Goal: Transaction & Acquisition: Purchase product/service

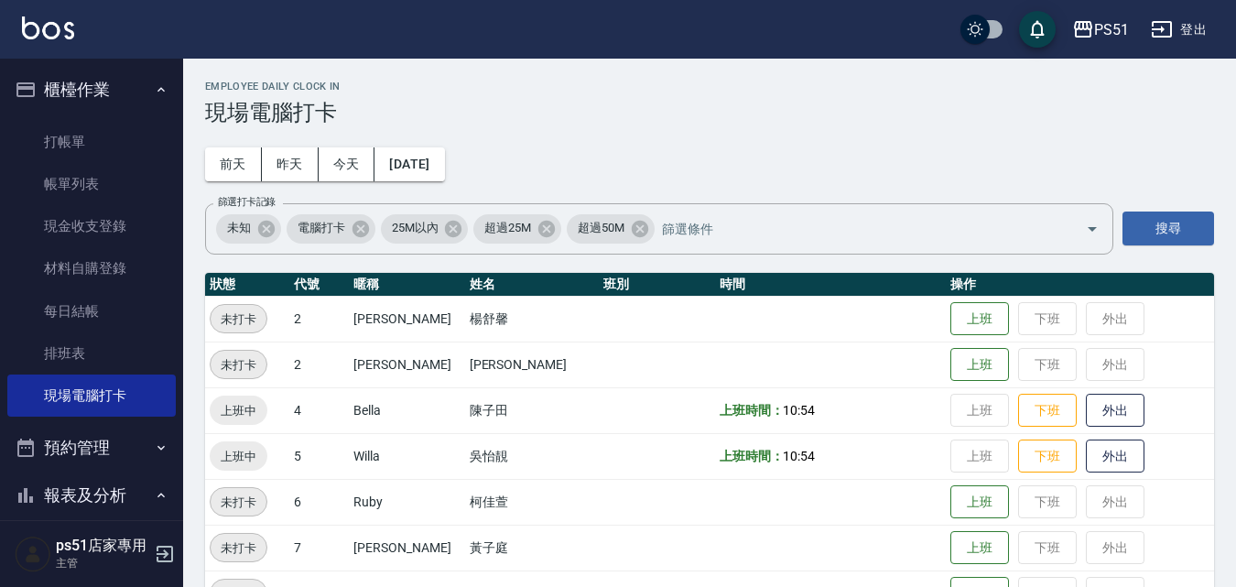
scroll to position [428, 0]
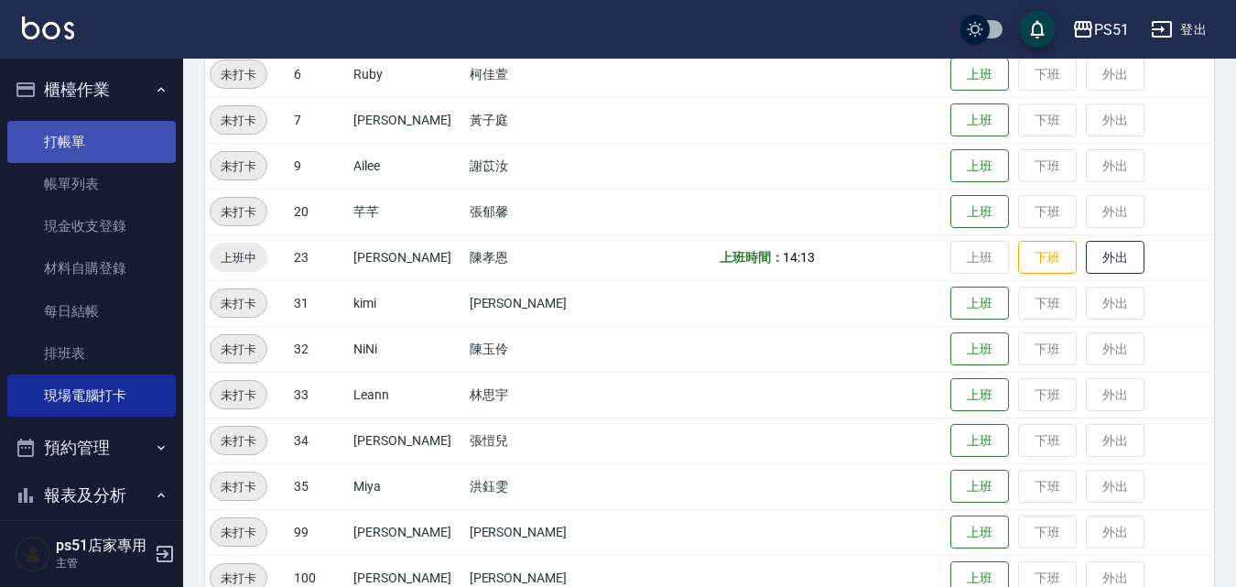
drag, startPoint x: 3, startPoint y: 298, endPoint x: 120, endPoint y: 138, distance: 197.8
click at [119, 116] on ul "打帳單 帳單列表 現金收支登錄 材料自購登錄 每日結帳 排班表 現場電腦打卡" at bounding box center [91, 269] width 168 height 311
click at [120, 139] on link "打帳單" at bounding box center [91, 142] width 168 height 42
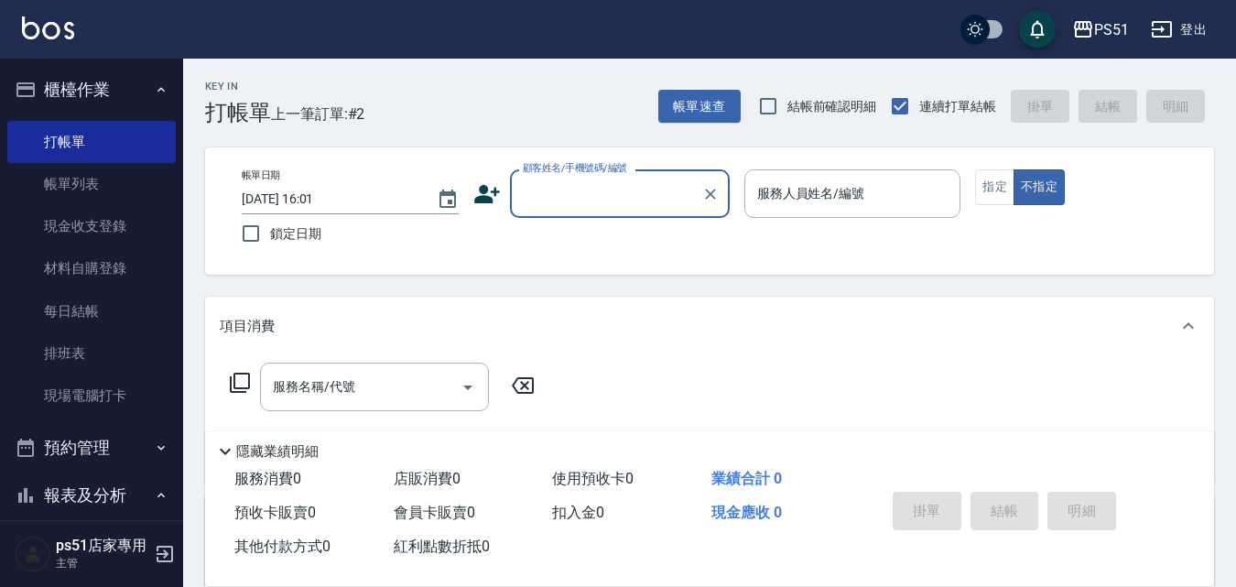
click at [588, 186] on input "顧客姓名/手機號碼/編號" at bounding box center [606, 194] width 176 height 32
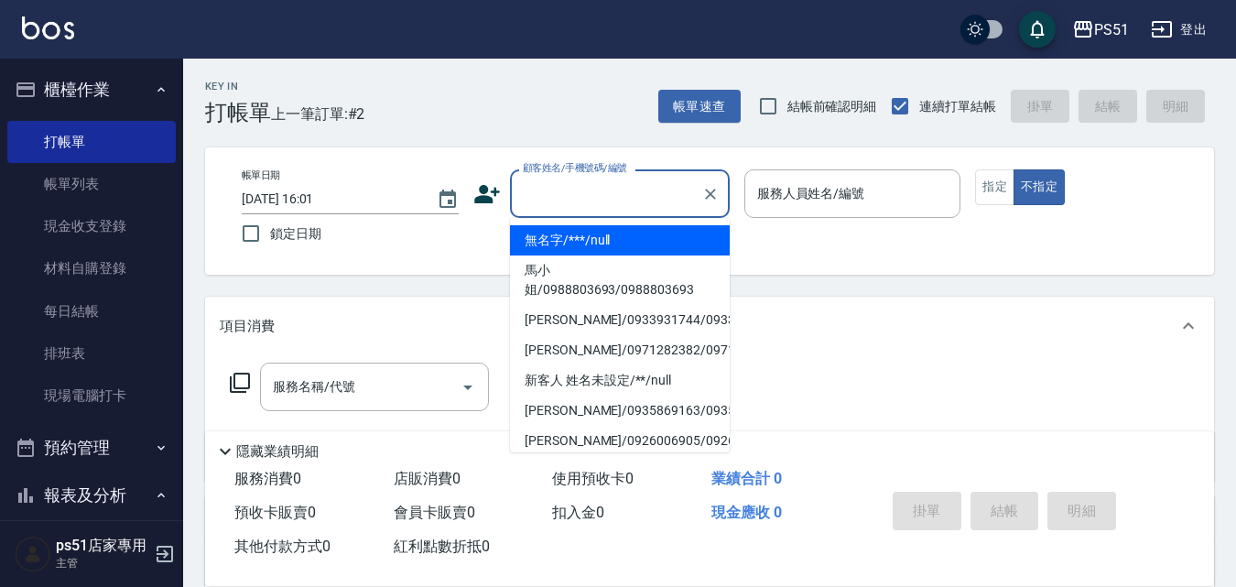
click at [577, 233] on li "無名字/***/null" at bounding box center [620, 240] width 220 height 30
type input "無名字/***/null"
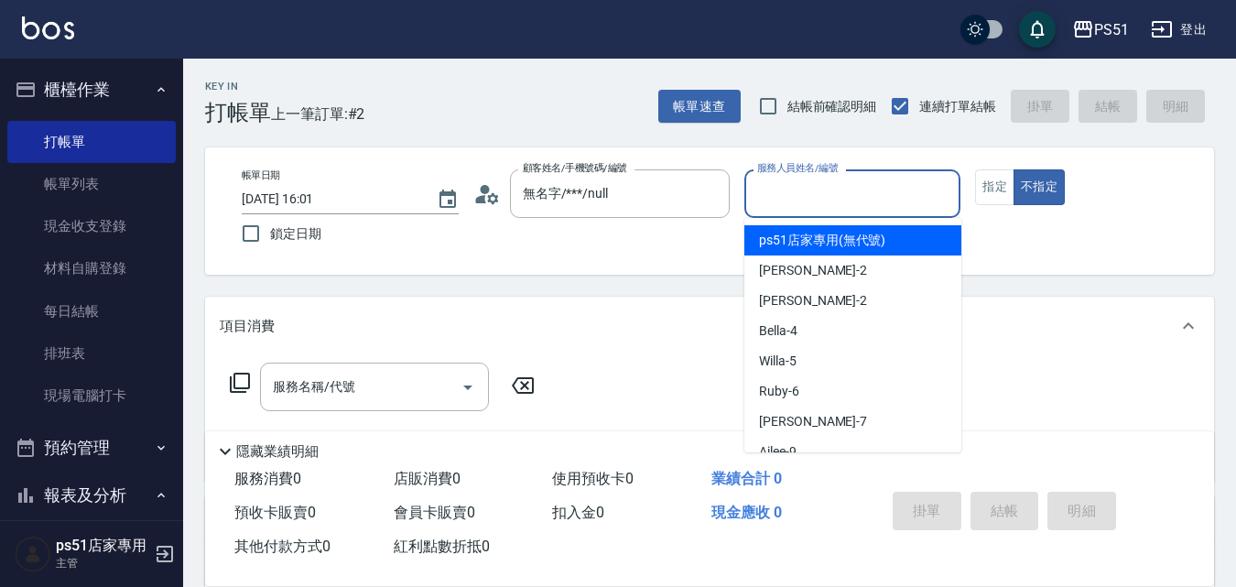
click at [811, 201] on input "服務人員姓名/編號" at bounding box center [853, 194] width 201 height 32
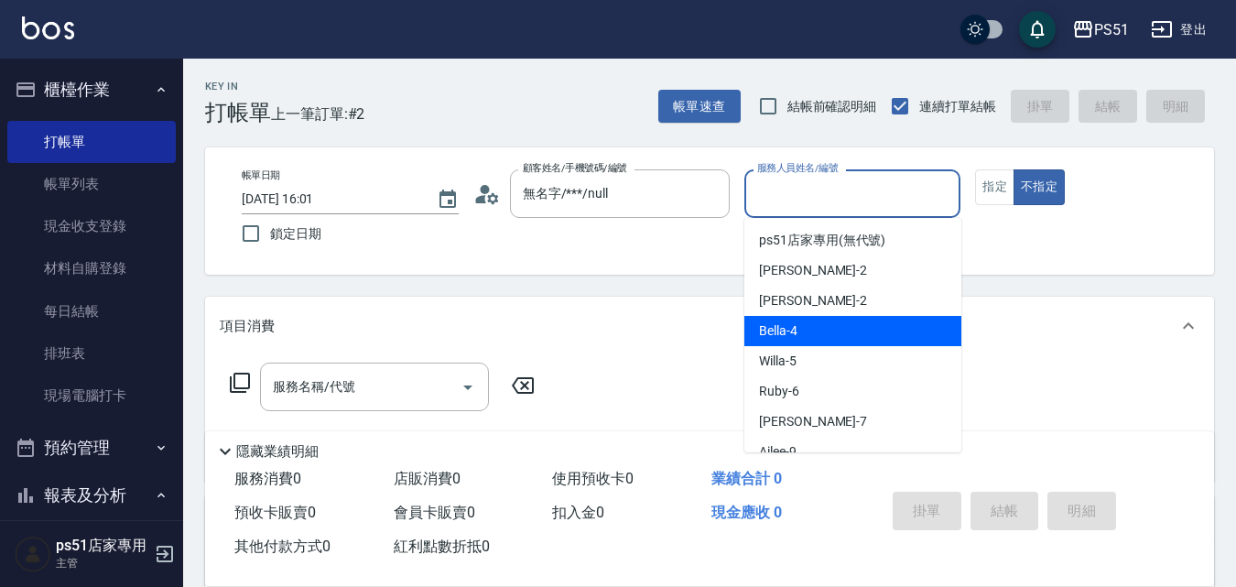
click at [797, 328] on div "Bella -4" at bounding box center [852, 331] width 217 height 30
type input "Bella-4"
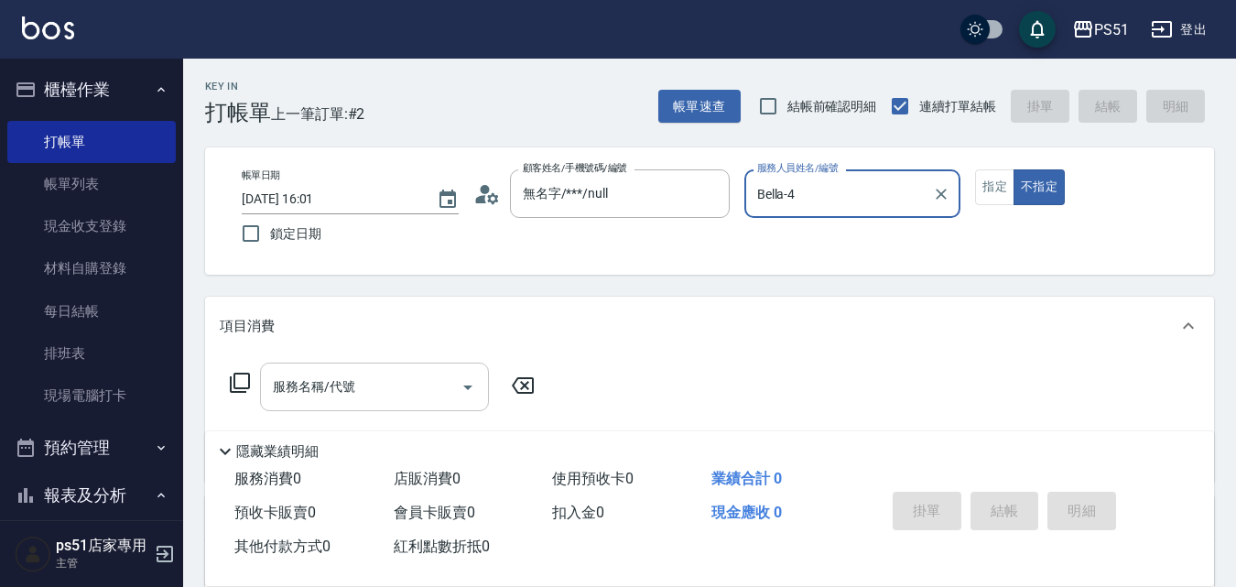
click at [466, 406] on div at bounding box center [466, 387] width 27 height 49
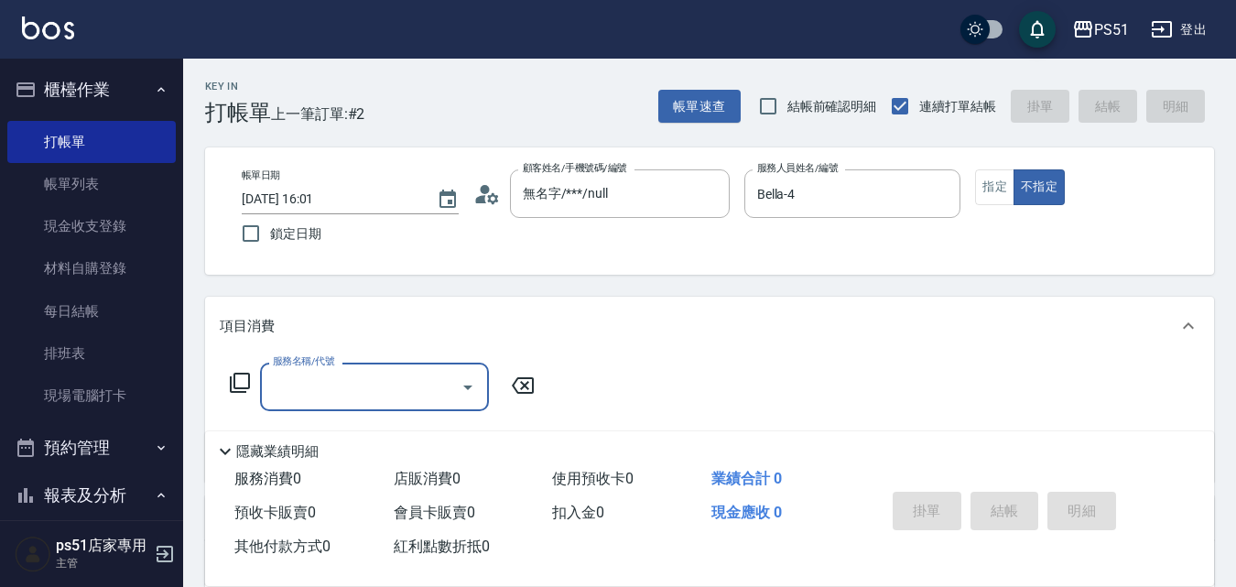
click at [367, 411] on div "服務名稱/代號" at bounding box center [374, 387] width 229 height 49
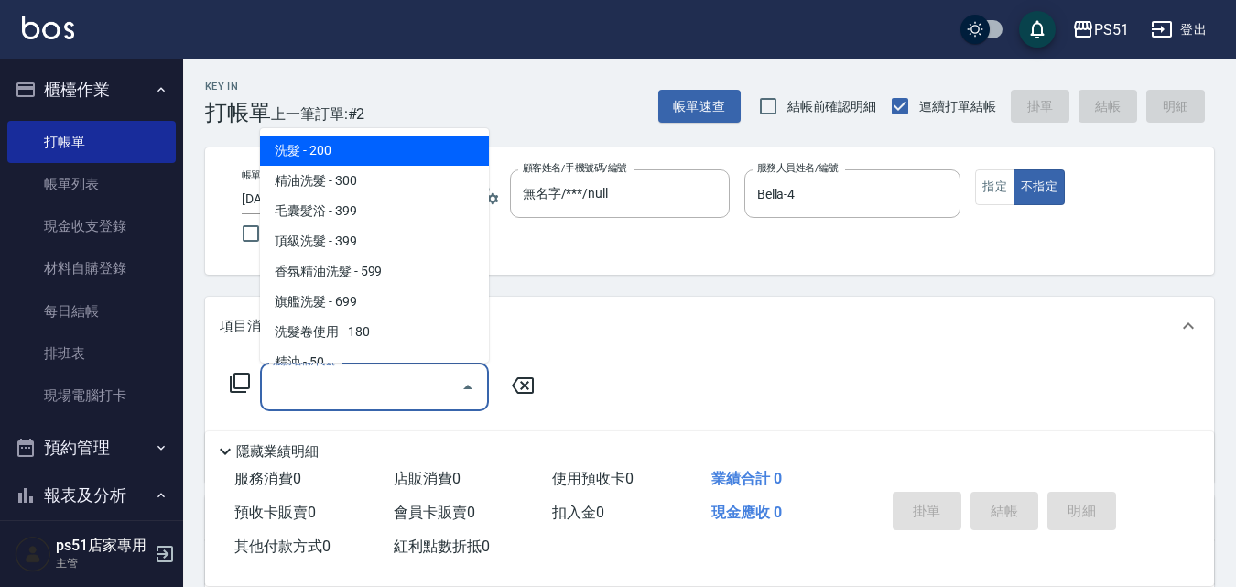
click at [369, 395] on input "服務名稱/代號" at bounding box center [360, 387] width 185 height 32
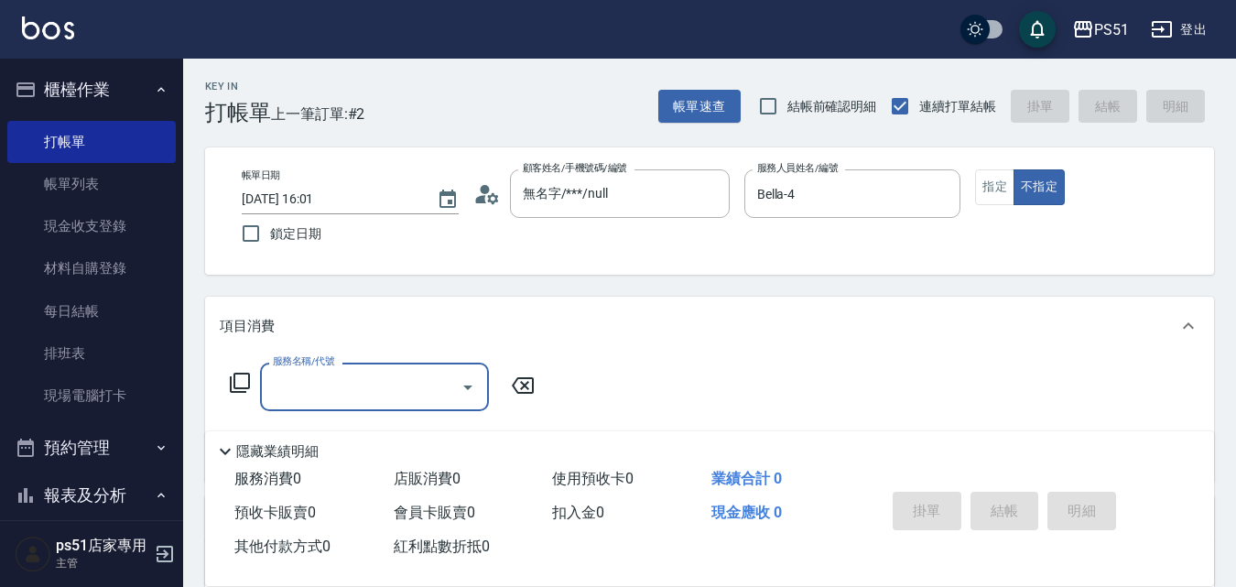
click at [374, 381] on input "服務名稱/代號" at bounding box center [360, 387] width 185 height 32
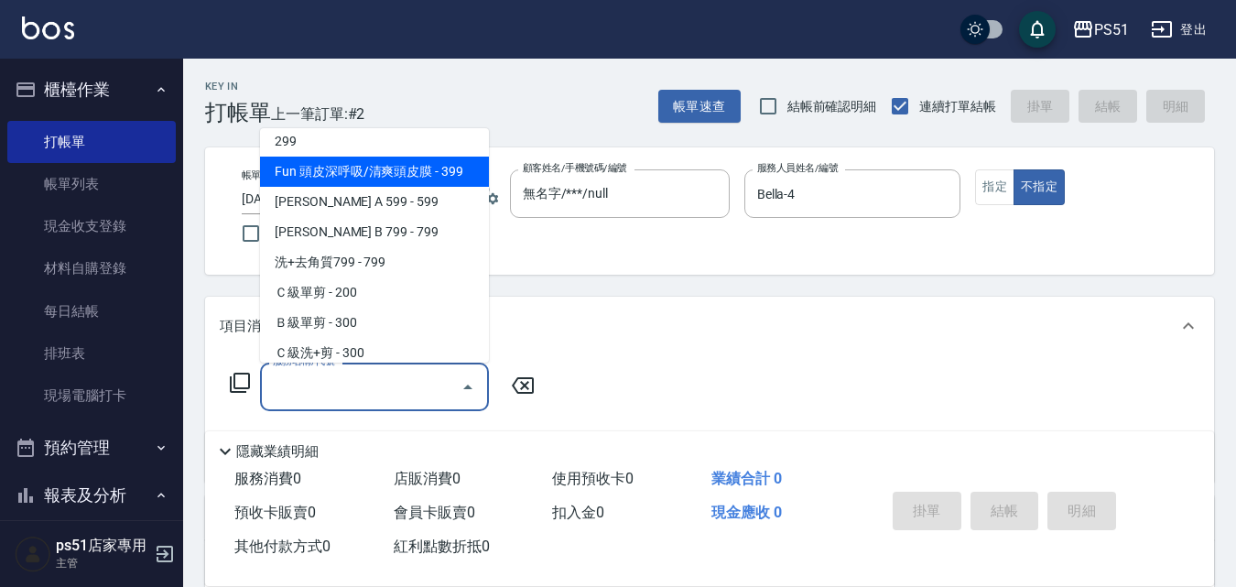
scroll to position [428, 0]
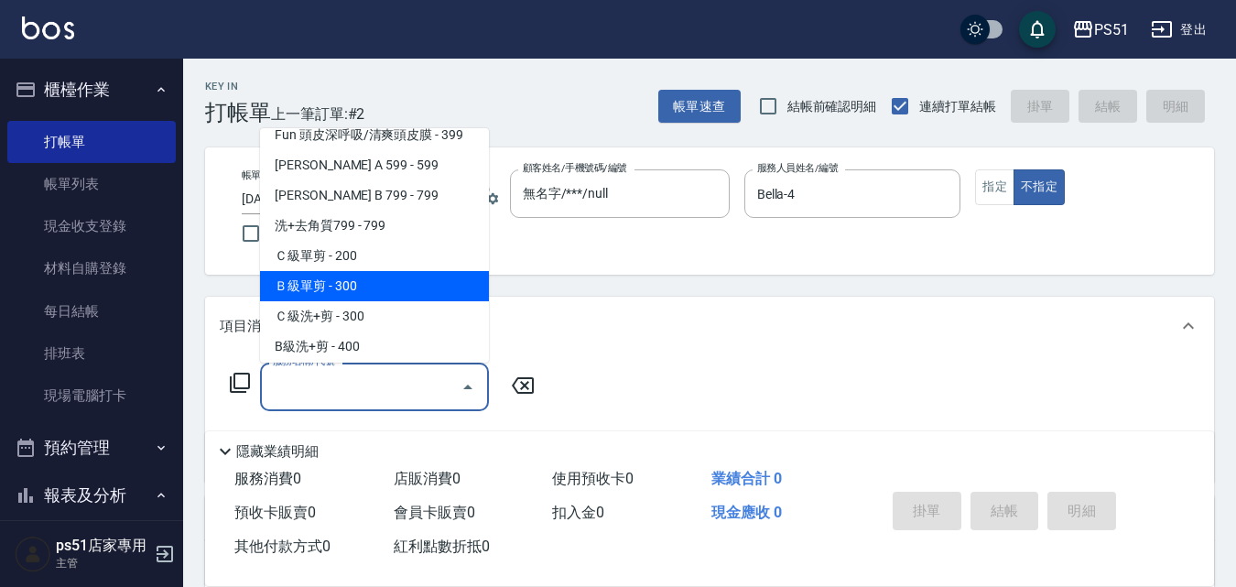
click at [402, 275] on span "Ｂ級單剪 - 300" at bounding box center [374, 286] width 229 height 30
type input "Ｂ級單剪(202)"
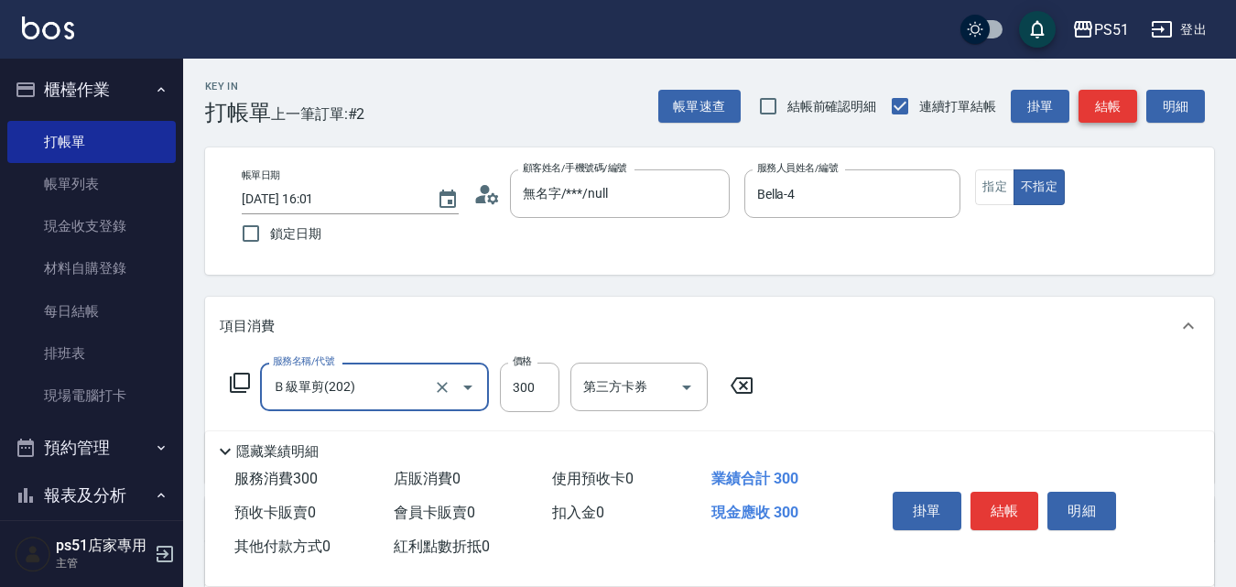
click at [1105, 96] on button "結帳" at bounding box center [1107, 107] width 59 height 34
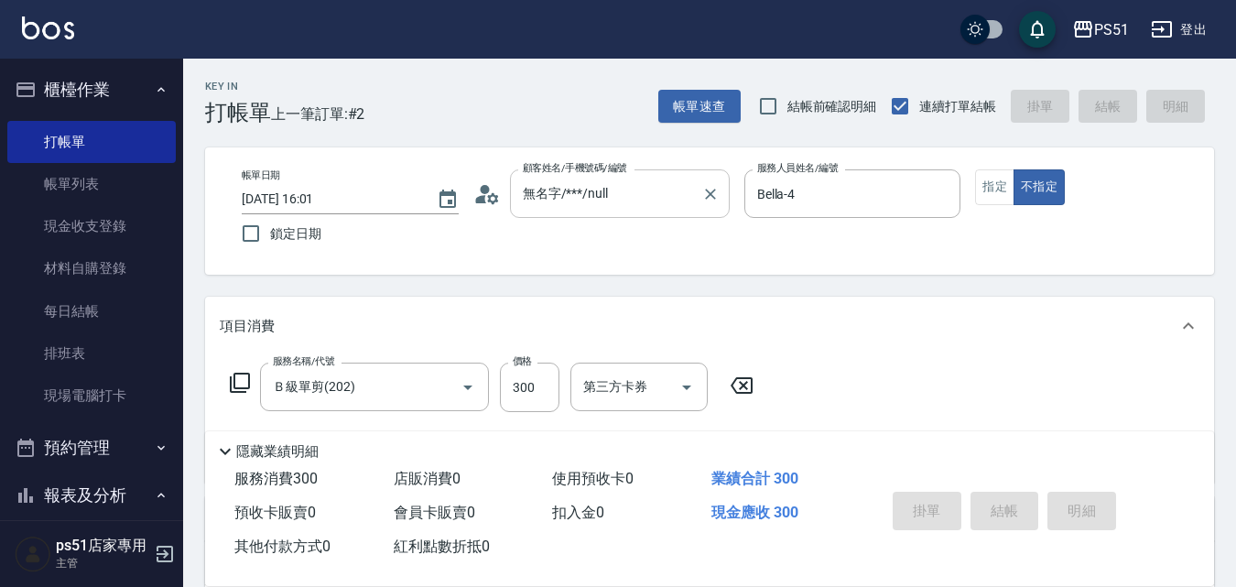
type input "[DATE] 16:02"
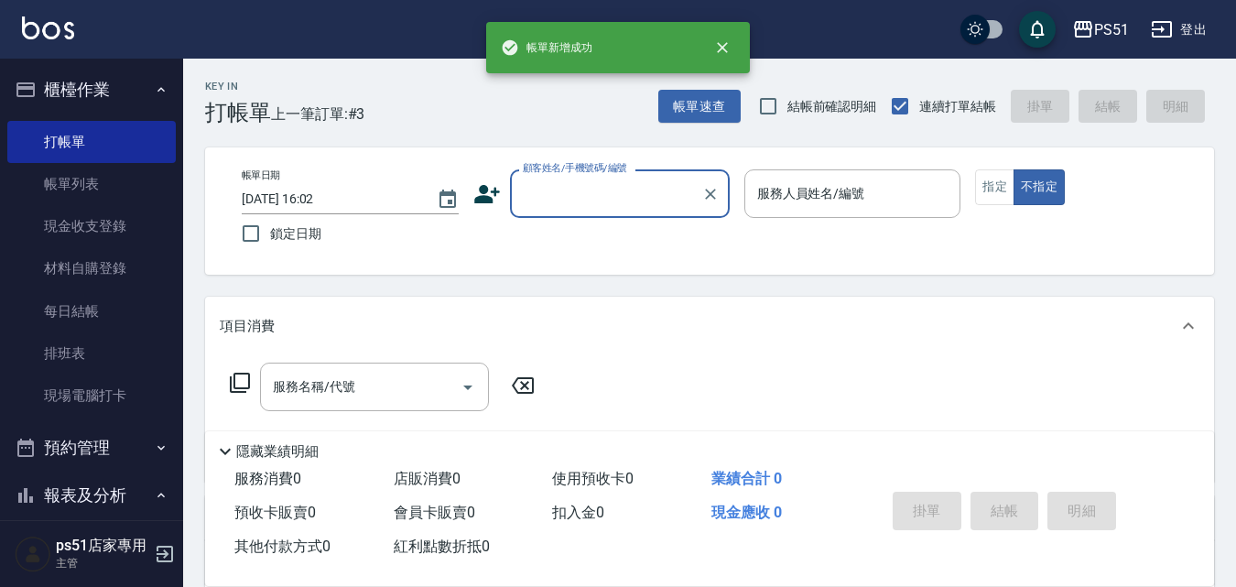
click at [592, 200] on input "顧客姓名/手機號碼/編號" at bounding box center [606, 194] width 176 height 32
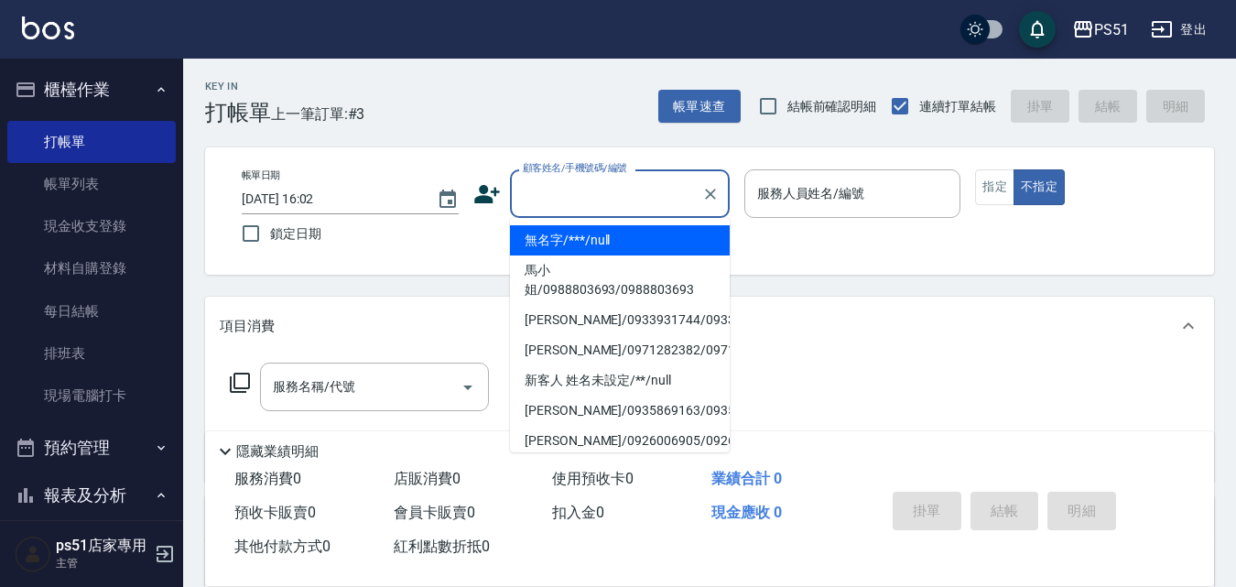
click at [597, 239] on li "無名字/***/null" at bounding box center [620, 240] width 220 height 30
type input "無名字/***/null"
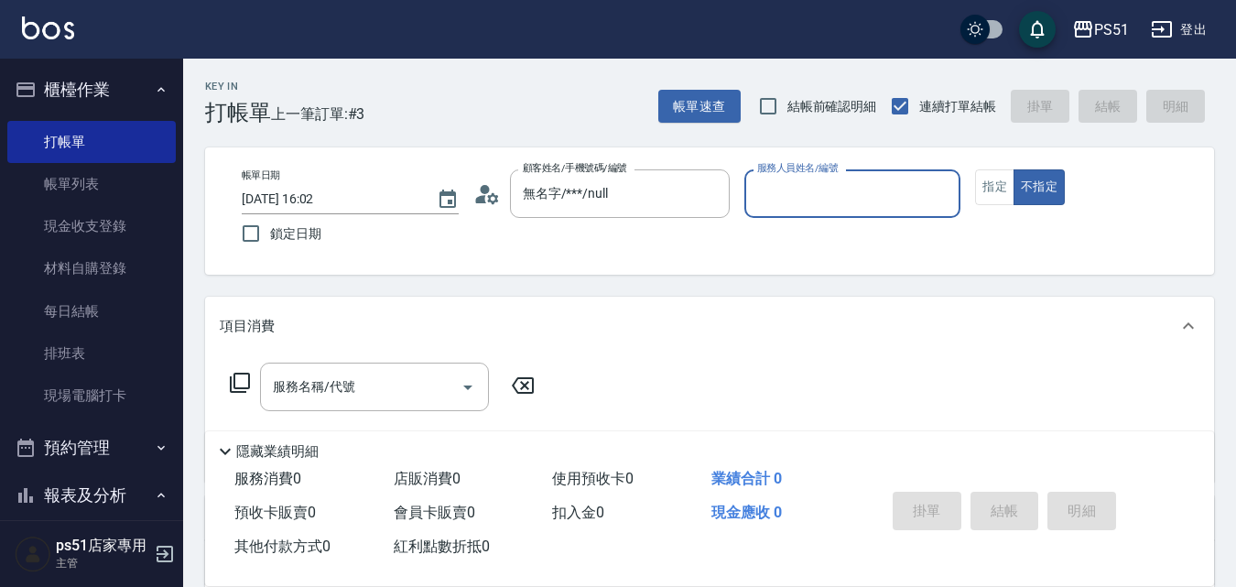
click at [786, 201] on input "服務人員姓名/編號" at bounding box center [853, 194] width 201 height 32
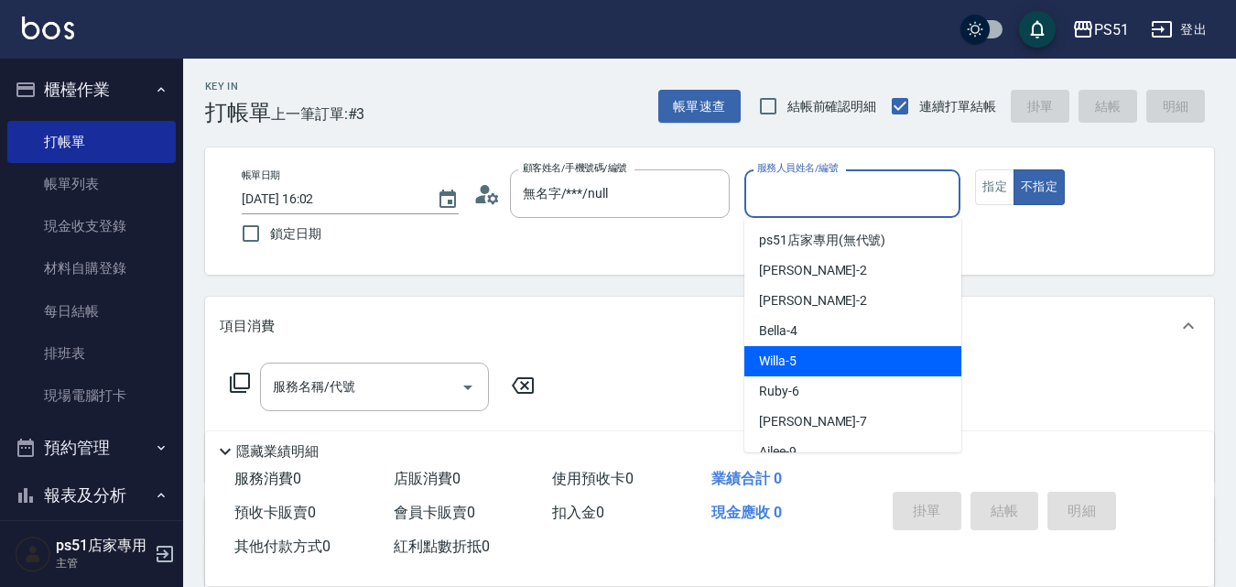
click at [798, 368] on div "Willa -5" at bounding box center [852, 361] width 217 height 30
type input "Willa-5"
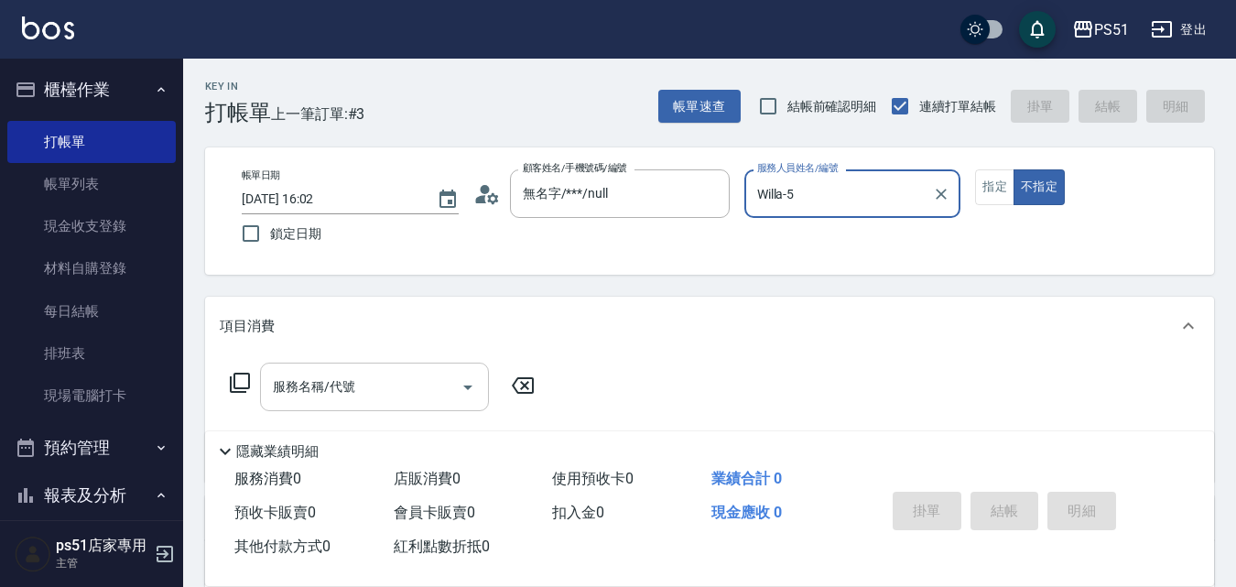
click at [434, 379] on input "服務名稱/代號" at bounding box center [360, 387] width 185 height 32
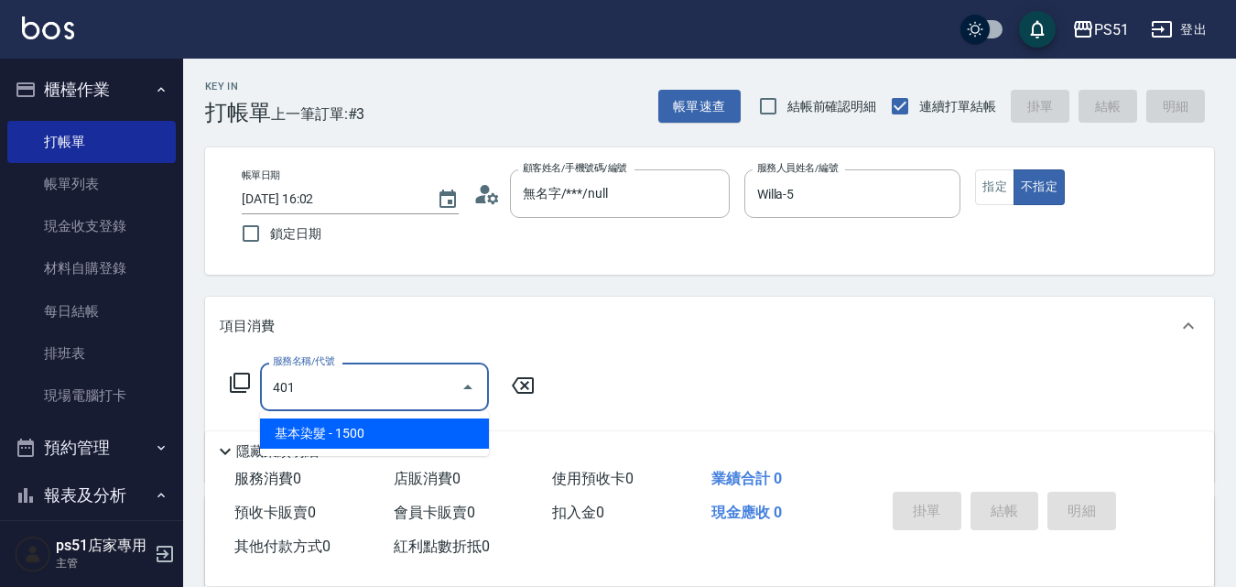
click at [390, 430] on span "基本染髮 - 1500" at bounding box center [374, 433] width 229 height 30
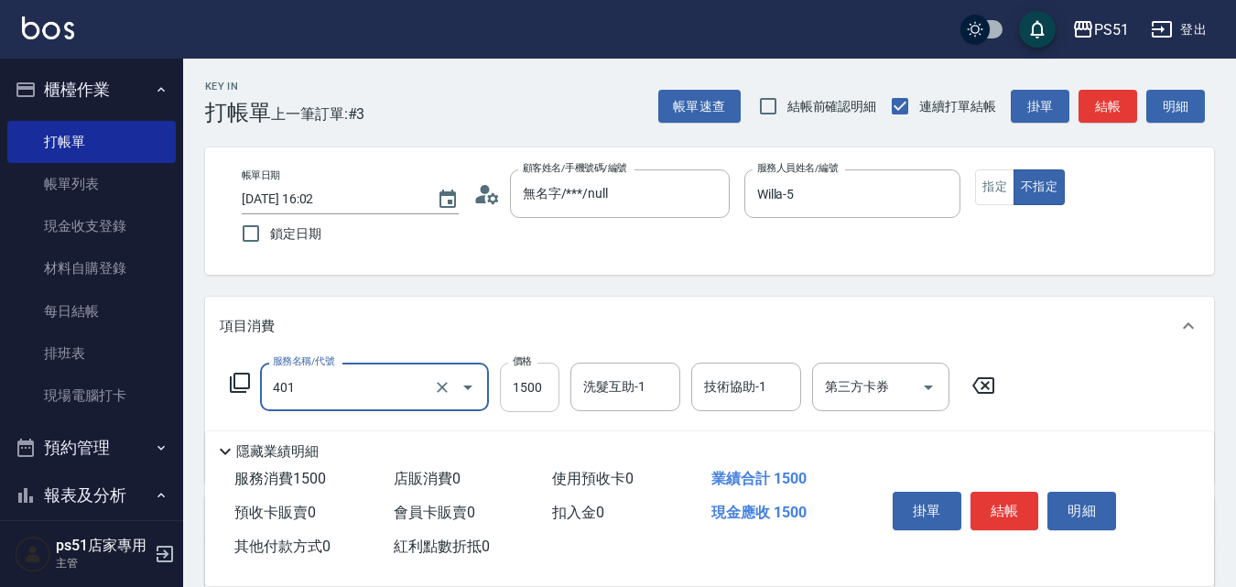
type input "基本染髮(401)"
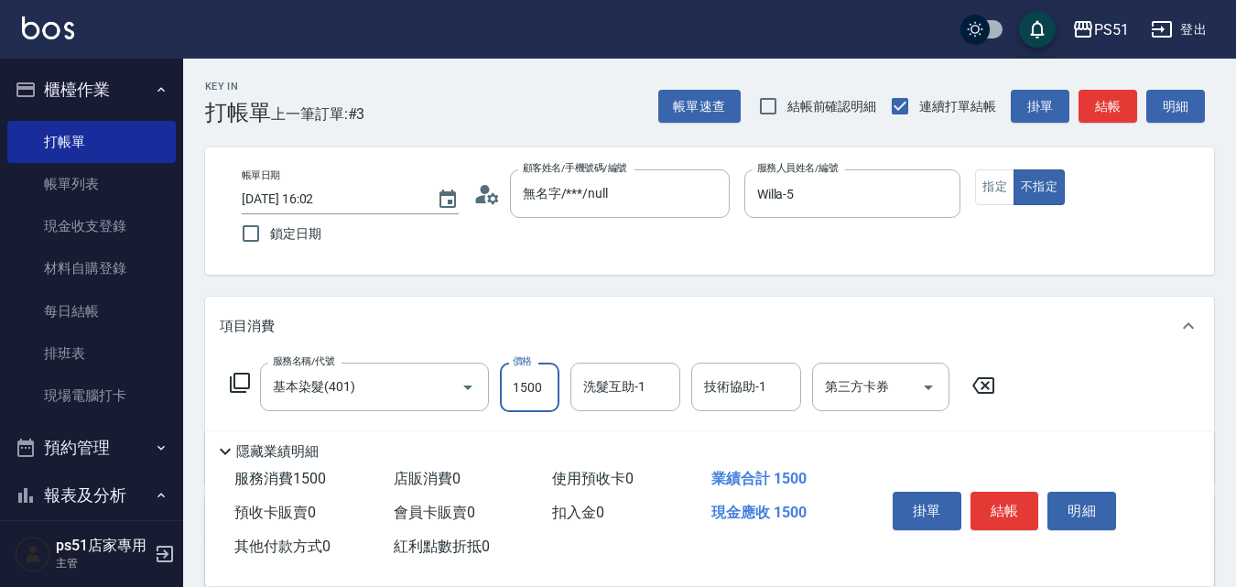
click at [509, 381] on input "1500" at bounding box center [530, 387] width 60 height 49
type input "2600"
click at [1122, 100] on button "結帳" at bounding box center [1107, 107] width 59 height 34
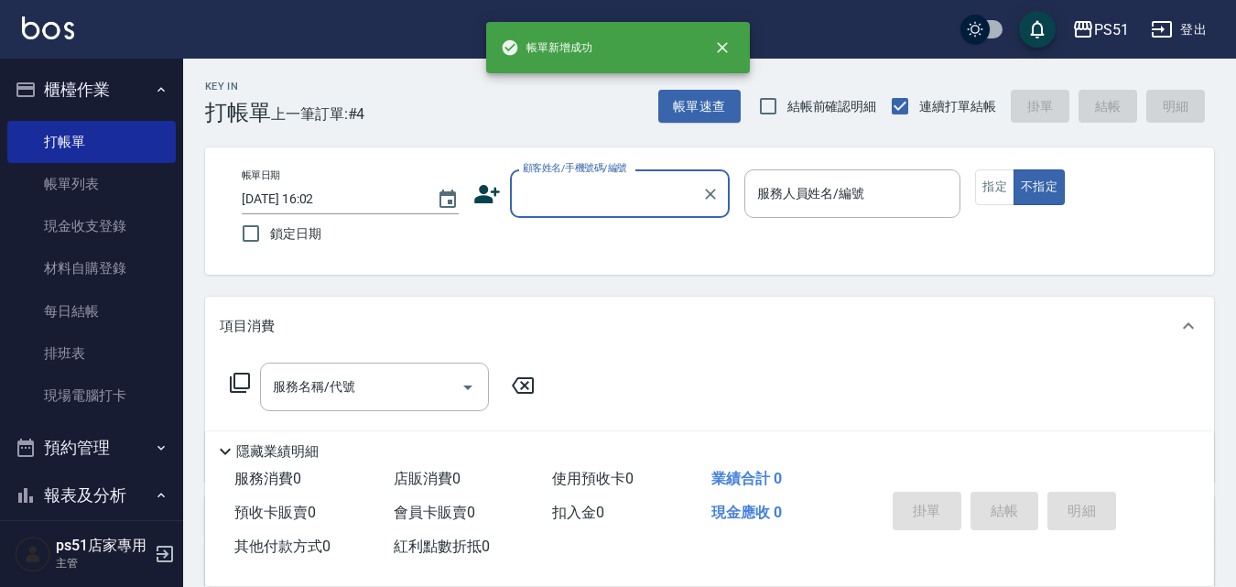
click at [617, 191] on input "顧客姓名/手機號碼/編號" at bounding box center [606, 194] width 176 height 32
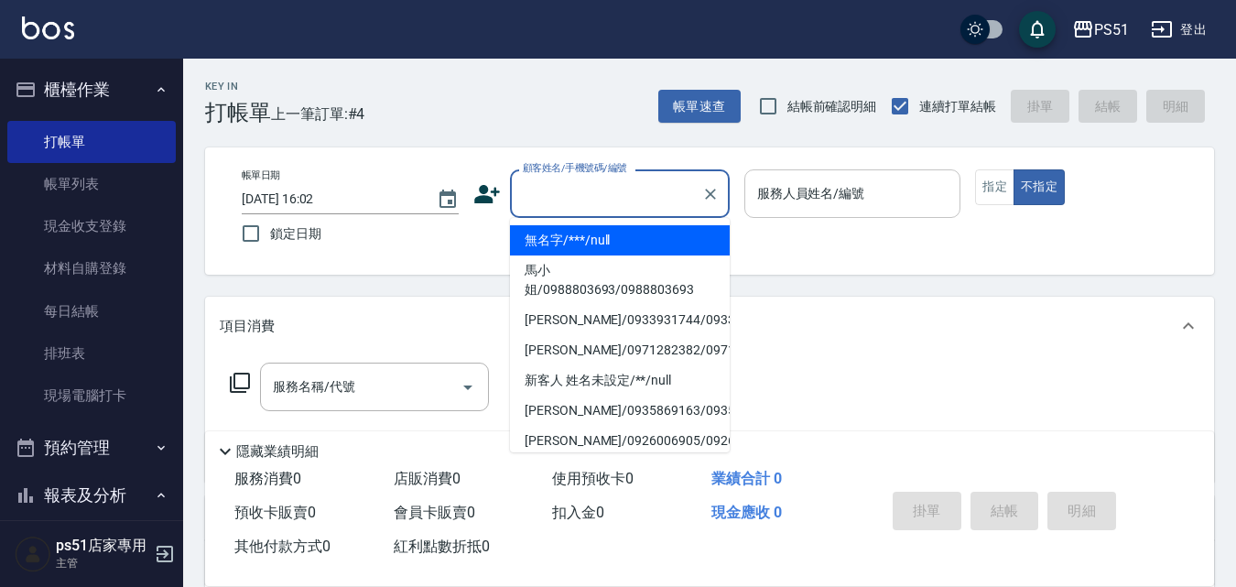
click at [637, 244] on li "無名字/***/null" at bounding box center [620, 240] width 220 height 30
type input "無名字/***/null"
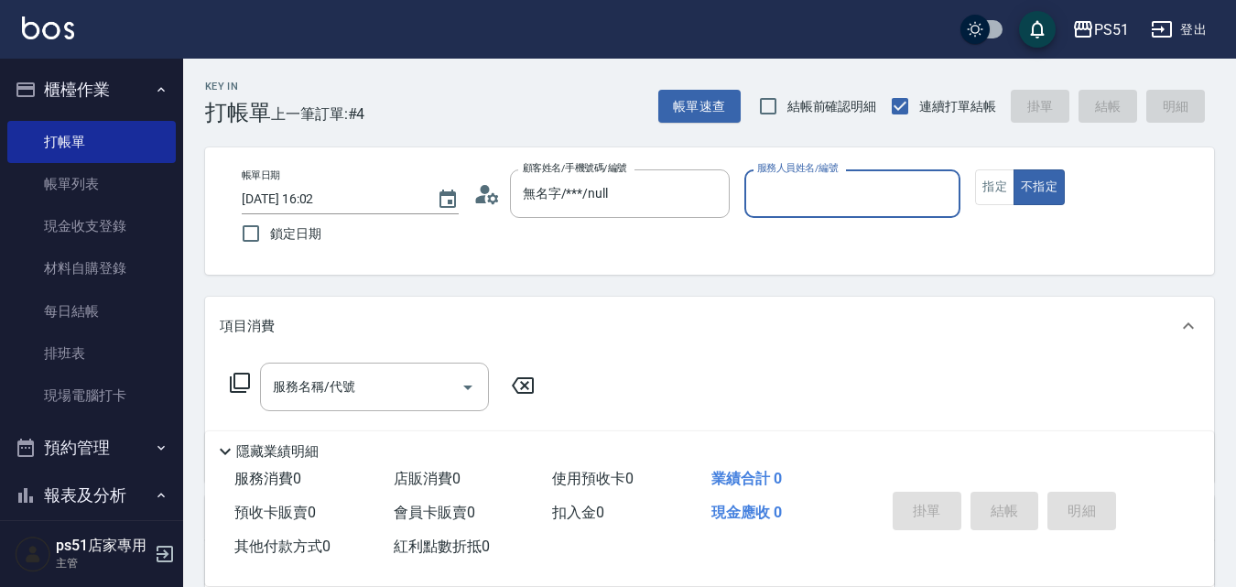
click at [804, 195] on input "服務人員姓名/編號" at bounding box center [853, 194] width 201 height 32
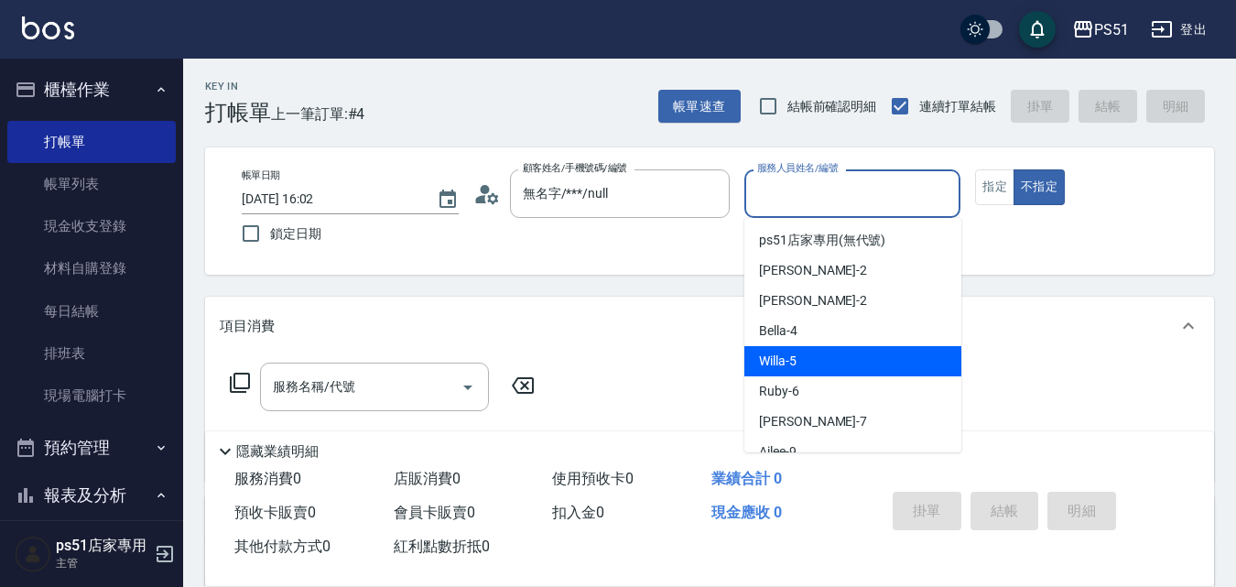
click at [795, 351] on div "Willa -5" at bounding box center [852, 361] width 217 height 30
type input "Willa-5"
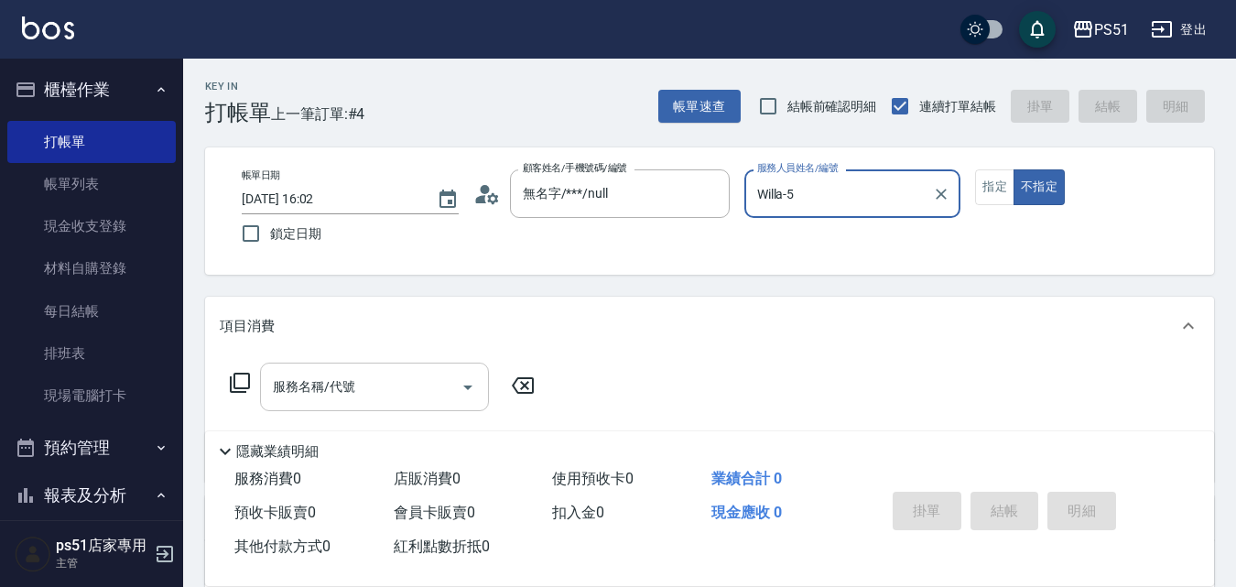
click at [461, 396] on icon "Open" at bounding box center [468, 387] width 22 height 22
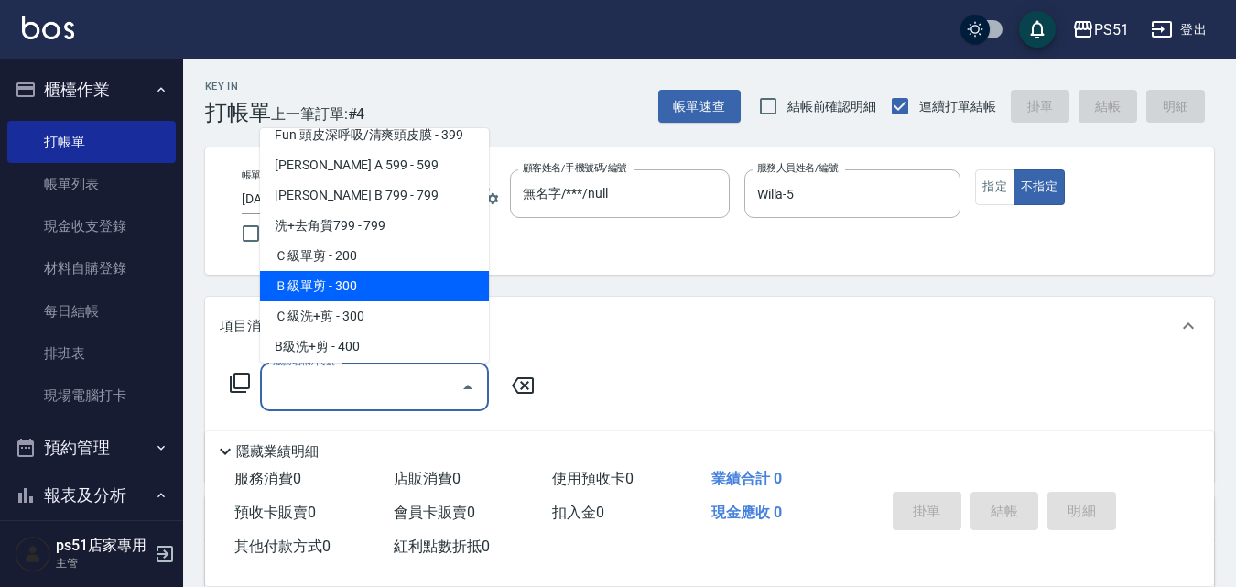
click at [368, 282] on span "Ｂ級單剪 - 300" at bounding box center [374, 286] width 229 height 30
type input "Ｂ級單剪(202)"
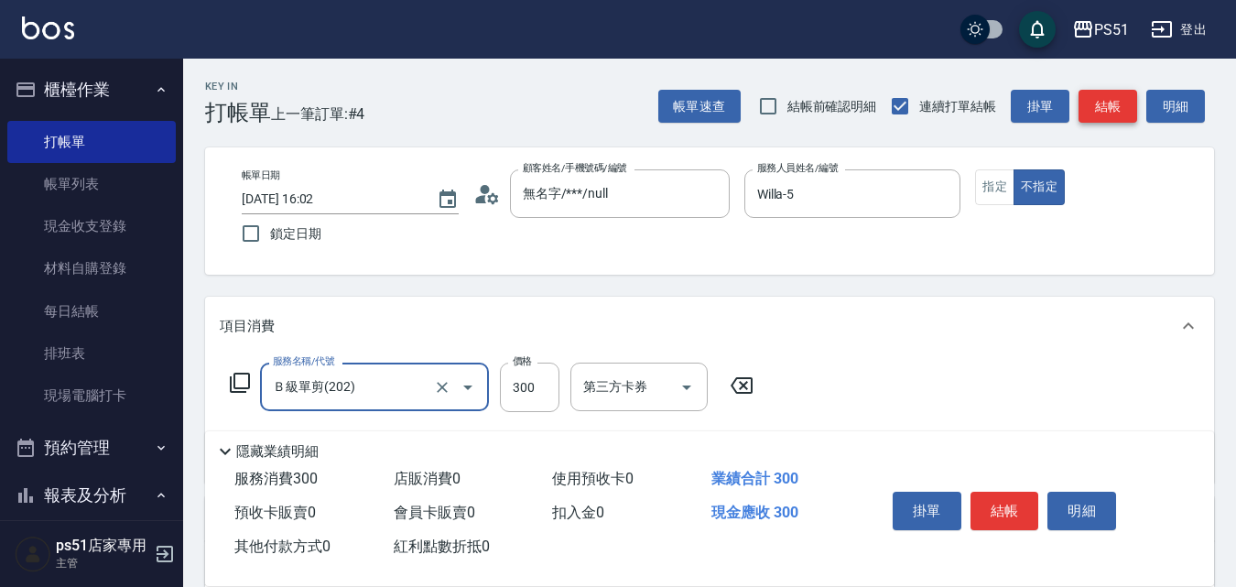
click at [1119, 106] on button "結帳" at bounding box center [1107, 107] width 59 height 34
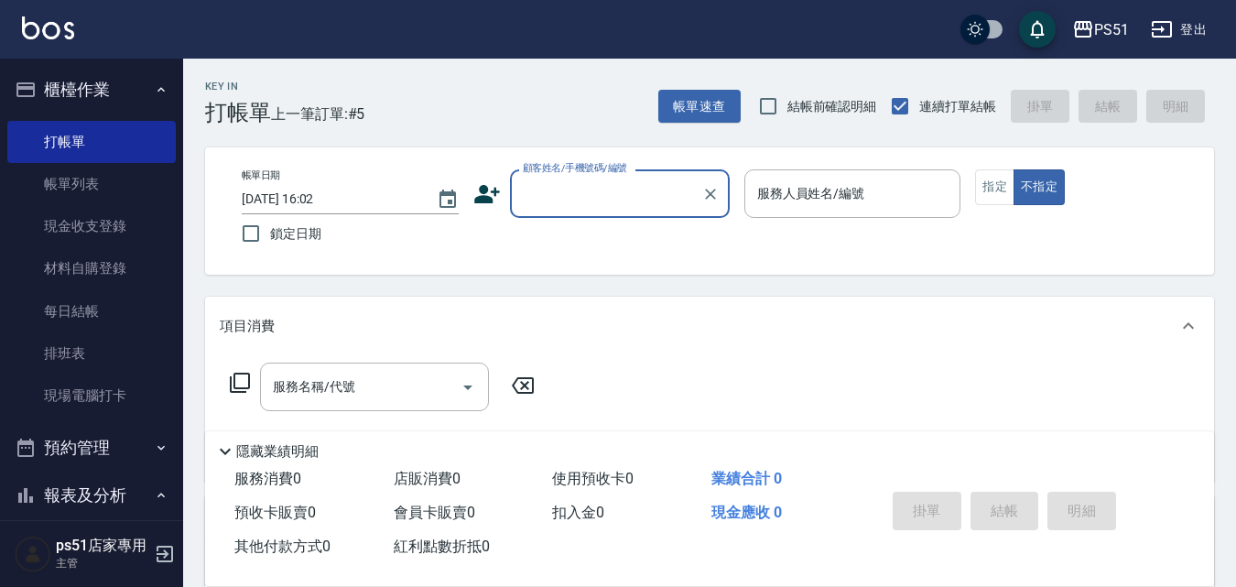
scroll to position [854, 0]
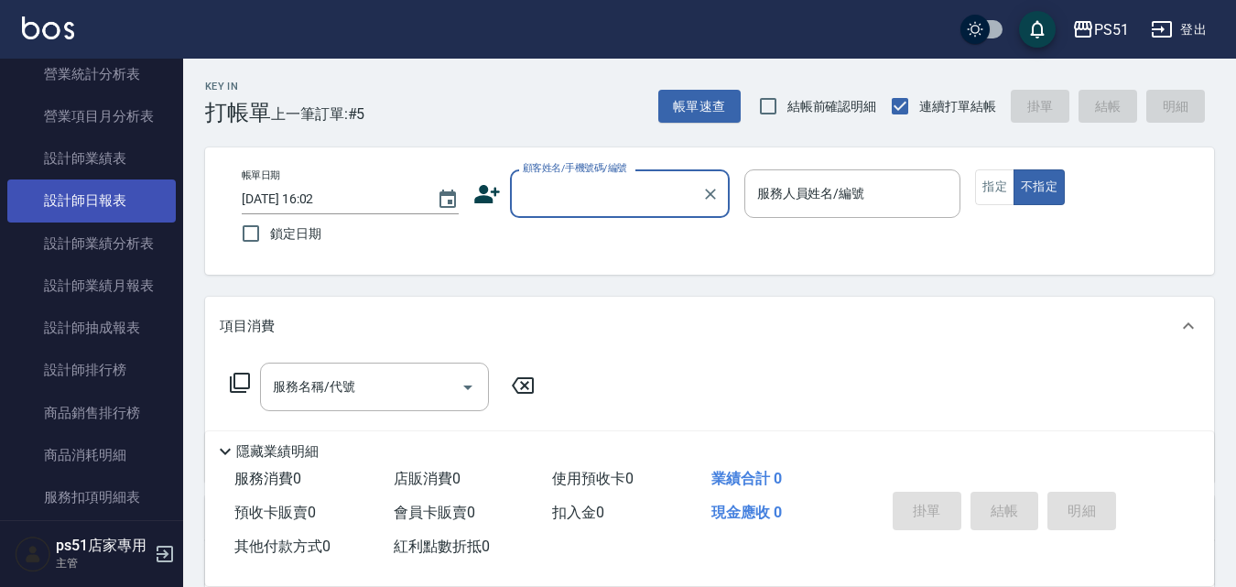
click at [73, 218] on link "設計師日報表" at bounding box center [91, 200] width 168 height 42
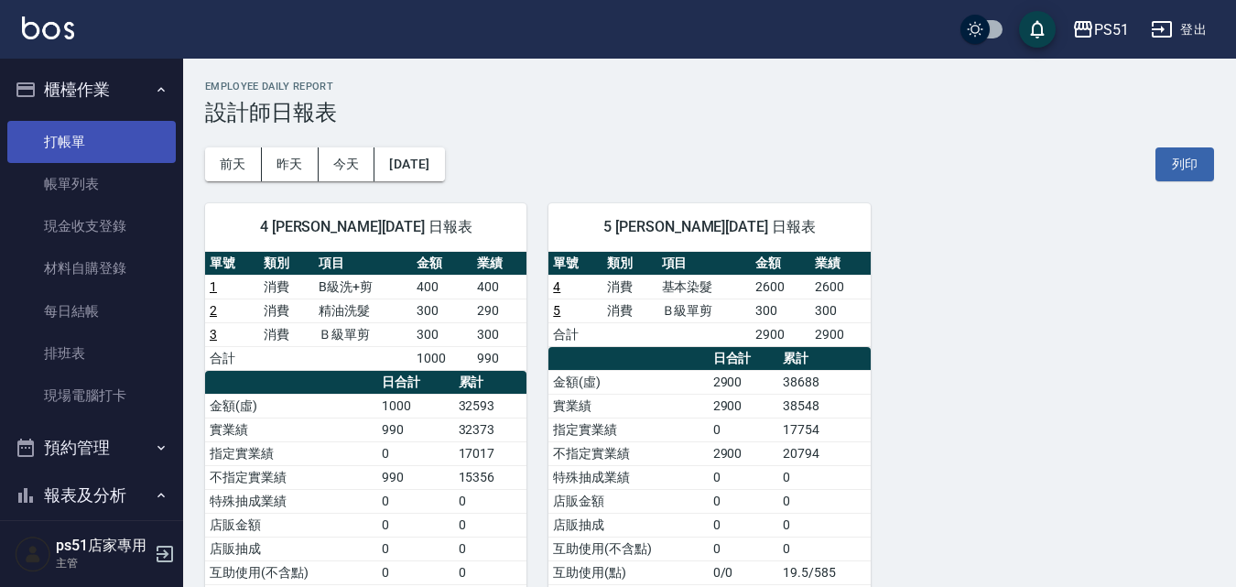
click at [67, 130] on link "打帳單" at bounding box center [91, 142] width 168 height 42
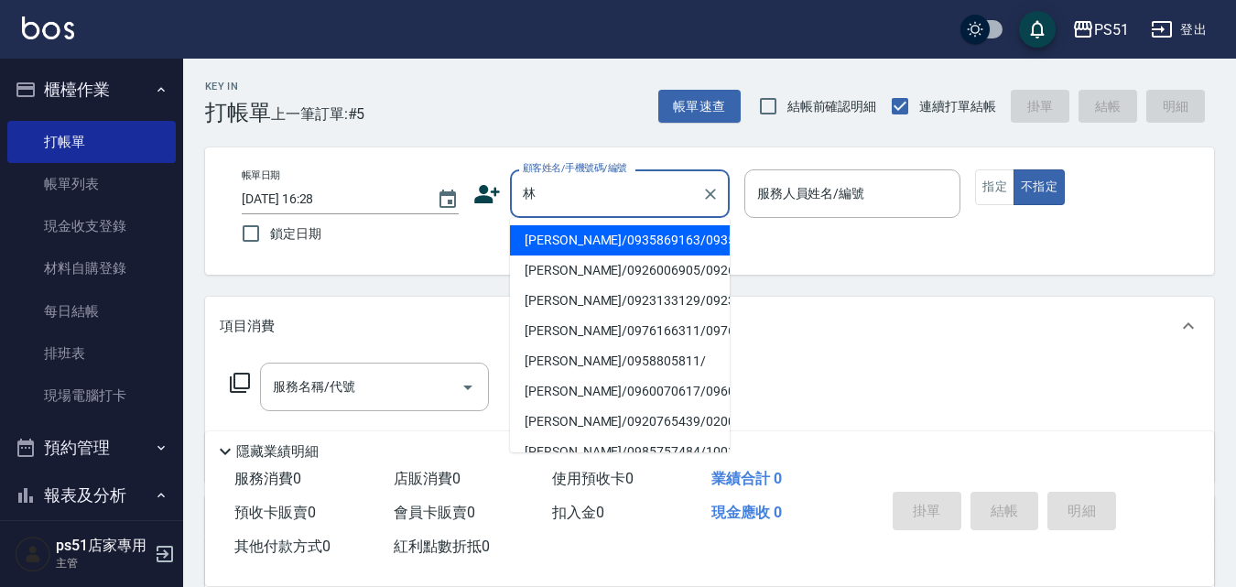
click at [558, 236] on li "[PERSON_NAME]/0935869163/0935869163" at bounding box center [620, 240] width 220 height 30
type input "[PERSON_NAME]/0935869163/0935869163"
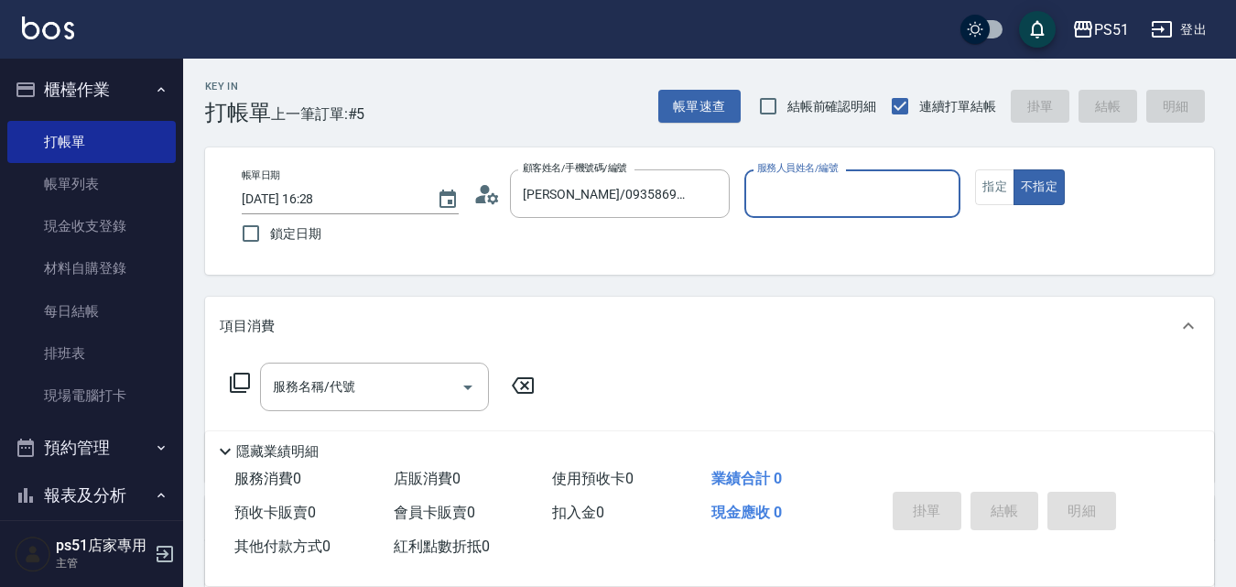
click at [772, 201] on input "服務人員姓名/編號" at bounding box center [853, 194] width 201 height 32
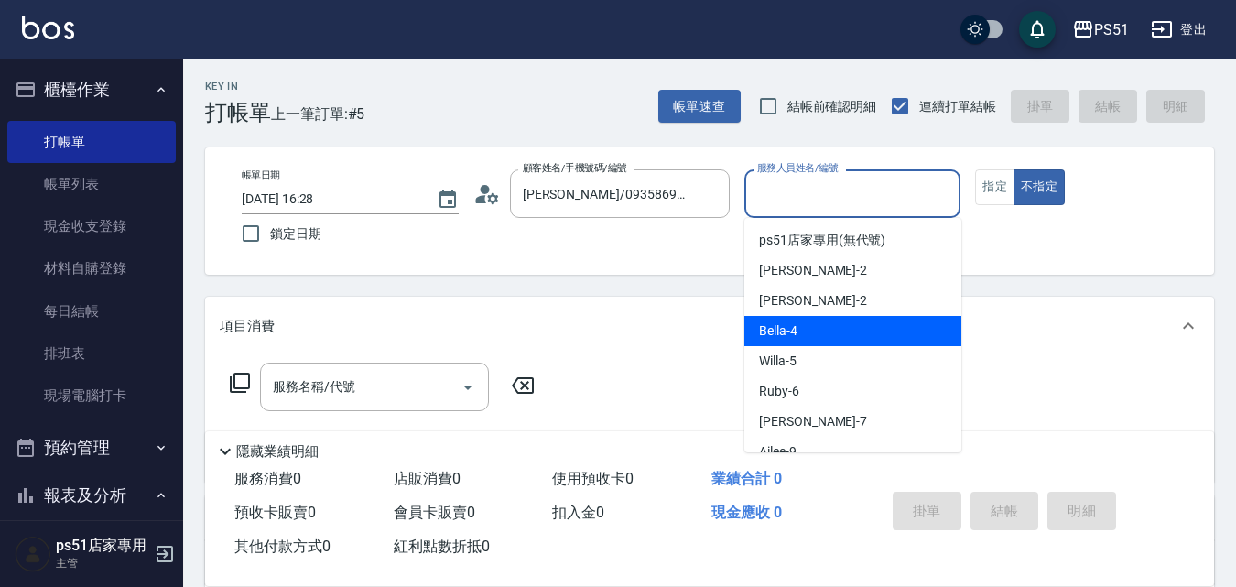
click at [747, 324] on div "項目消費" at bounding box center [699, 326] width 958 height 19
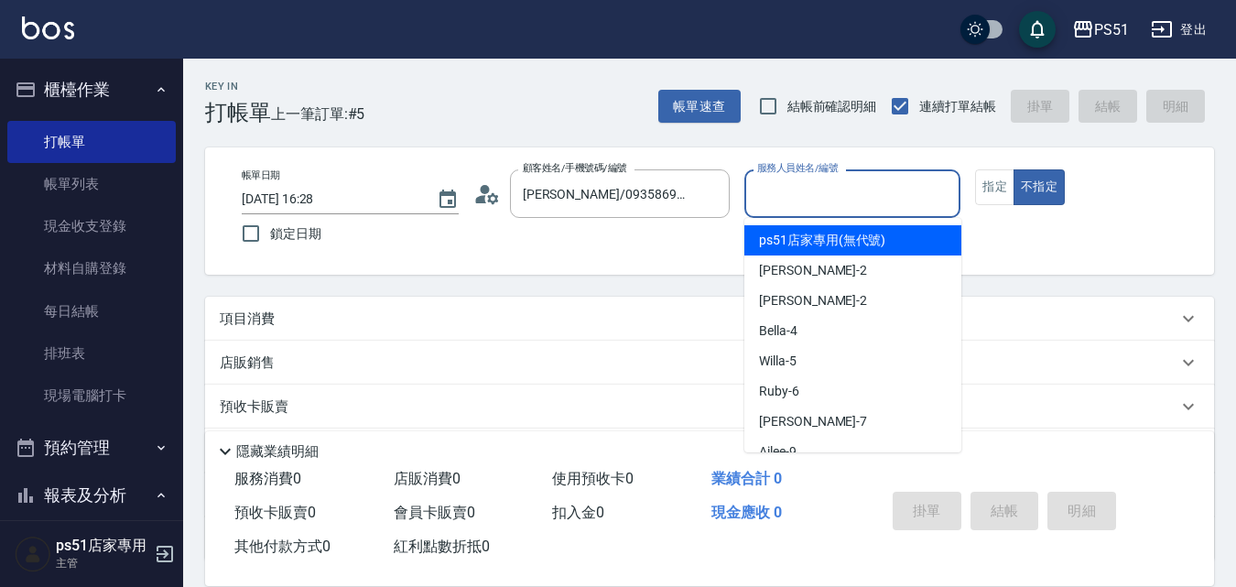
click at [809, 178] on div "服務人員姓名/編號 服務人員姓名/編號" at bounding box center [852, 193] width 217 height 49
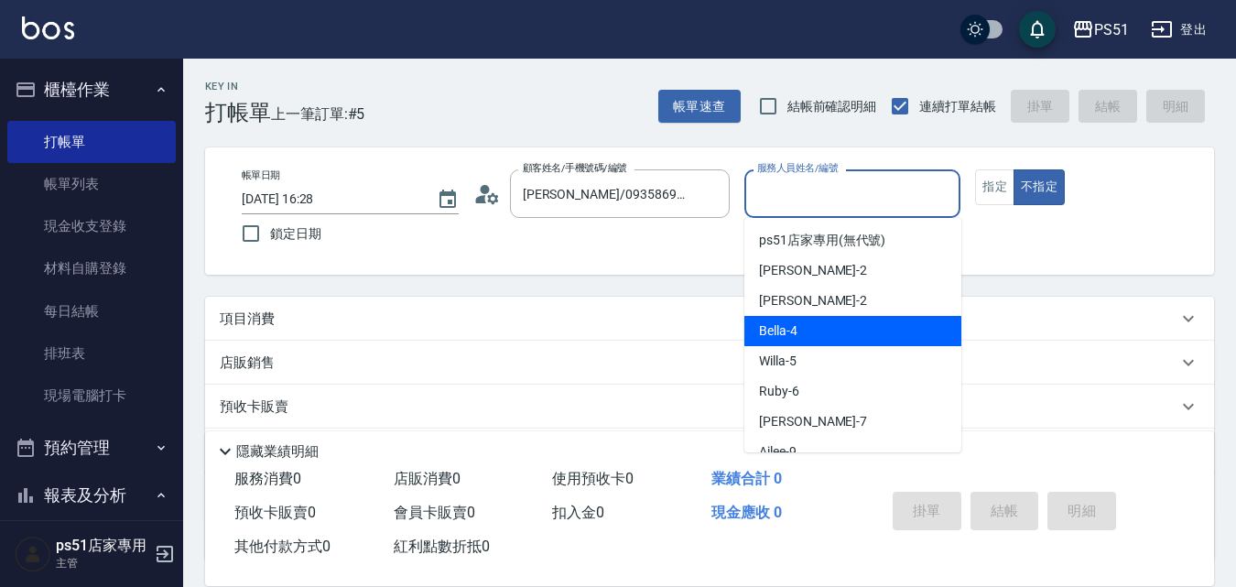
click at [794, 329] on span "Bella -4" at bounding box center [778, 330] width 38 height 19
type input "Bella-4"
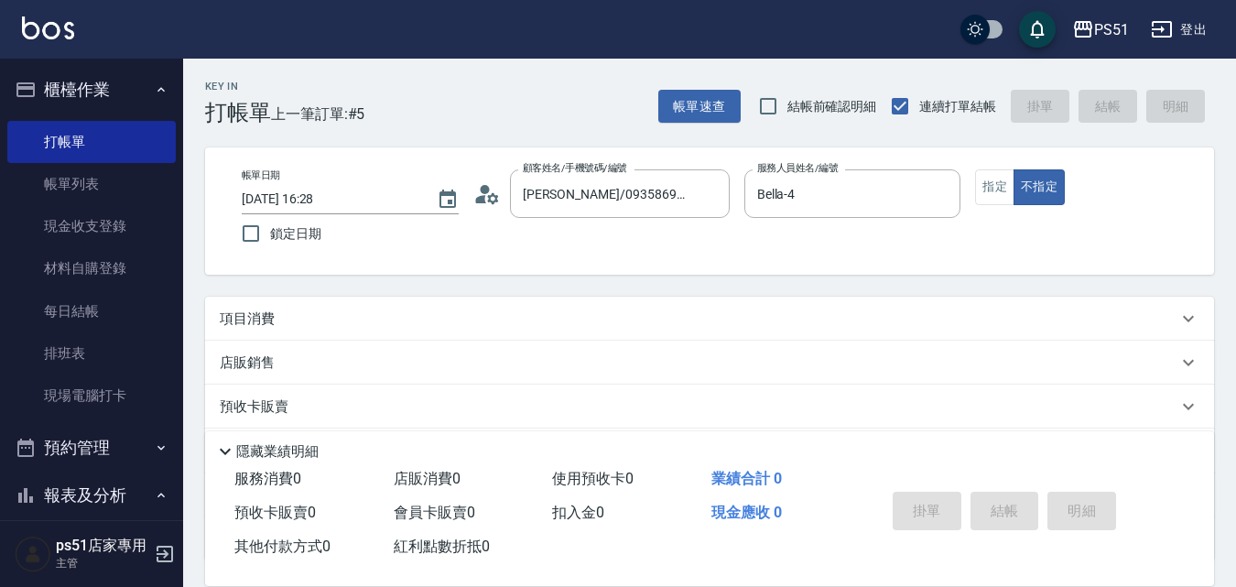
click at [470, 322] on div "項目消費" at bounding box center [699, 318] width 958 height 19
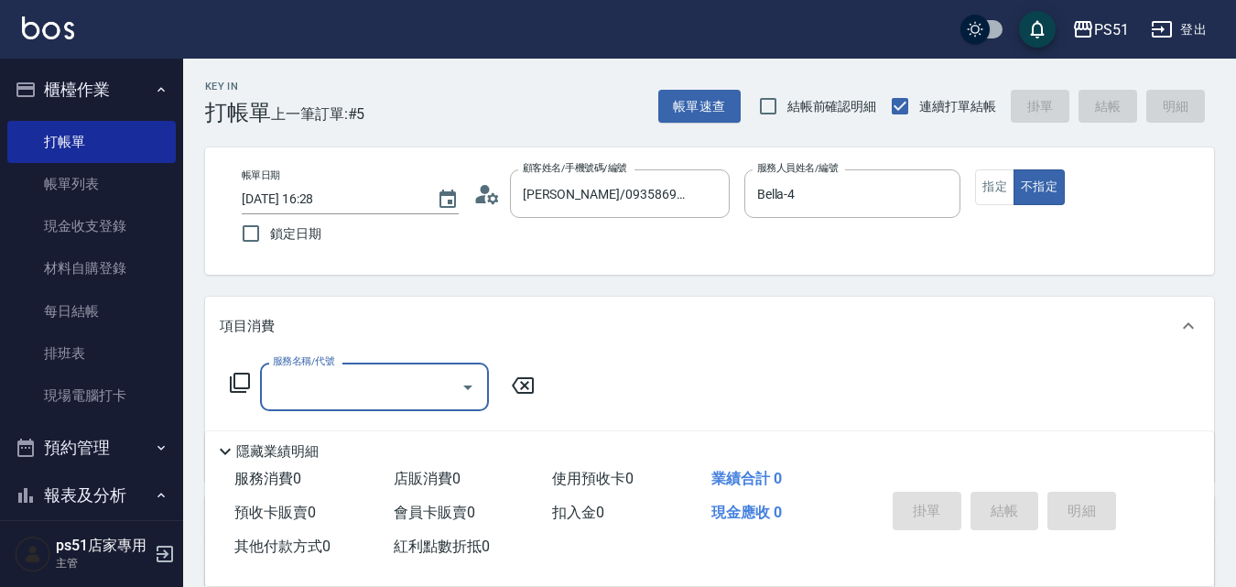
drag, startPoint x: 389, startPoint y: 361, endPoint x: 388, endPoint y: 387, distance: 26.6
click at [389, 377] on div "服務名稱/代號 服務名稱/代號" at bounding box center [709, 418] width 1009 height 126
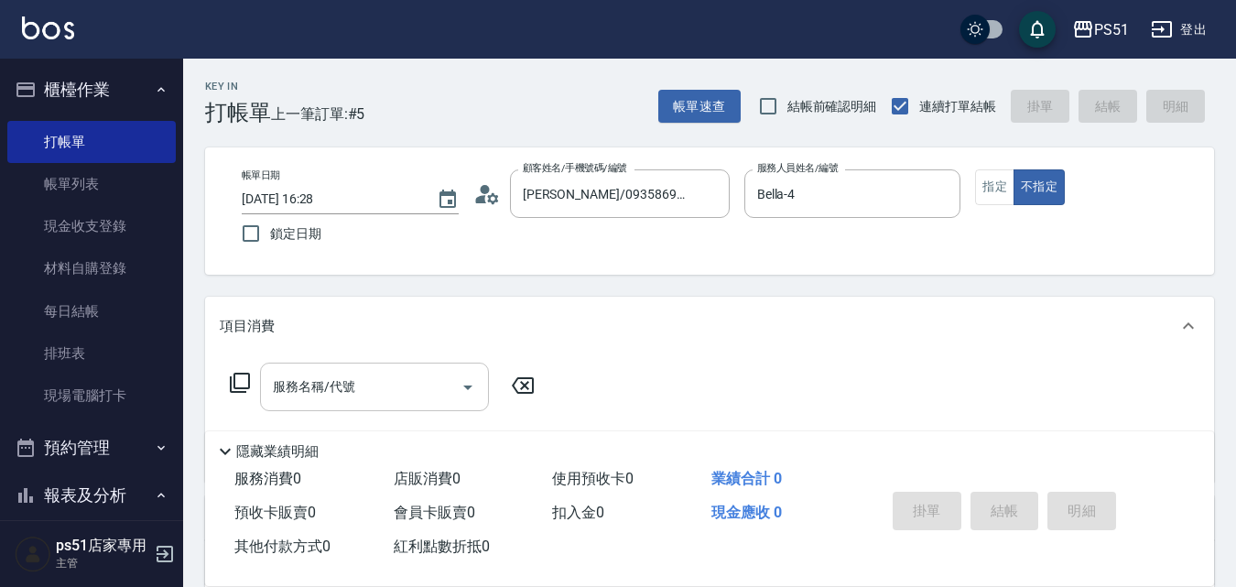
click at [388, 387] on input "服務名稱/代號" at bounding box center [360, 387] width 185 height 32
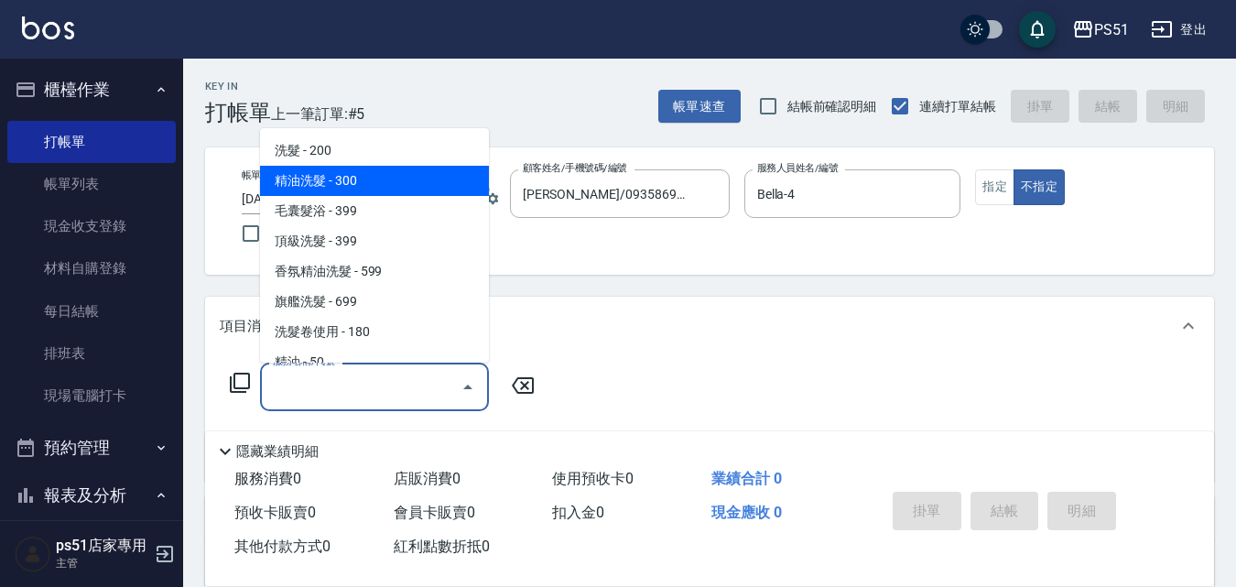
click at [386, 180] on span "精油洗髮 - 300" at bounding box center [374, 181] width 229 height 30
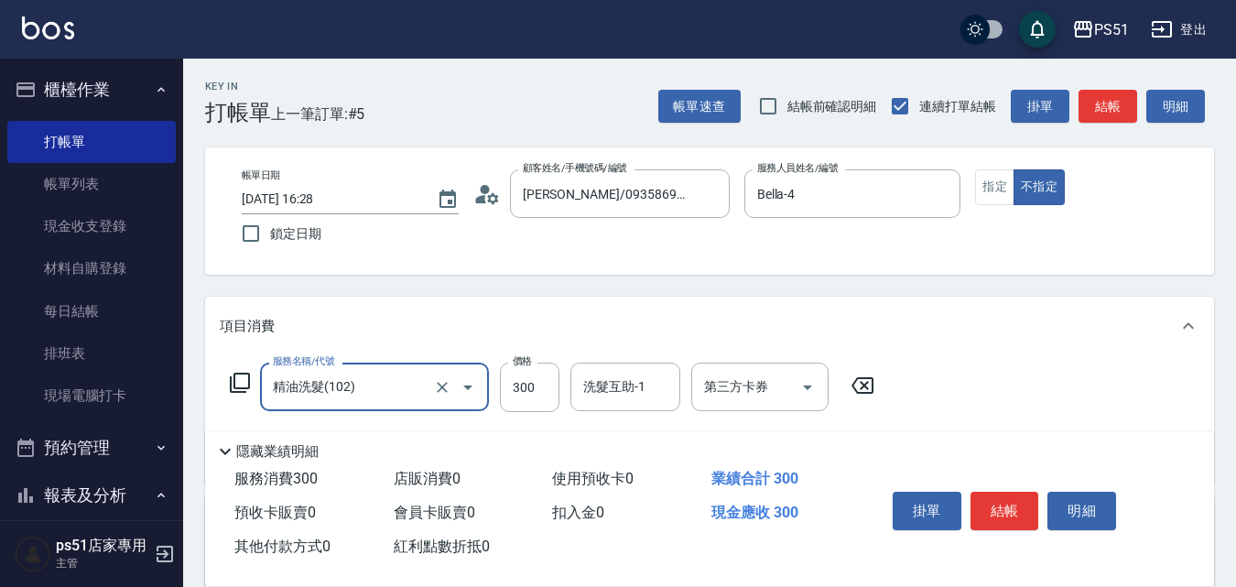
drag, startPoint x: 397, startPoint y: 381, endPoint x: 396, endPoint y: 390, distance: 9.3
click at [396, 383] on input "精油洗髮(102)" at bounding box center [348, 387] width 161 height 32
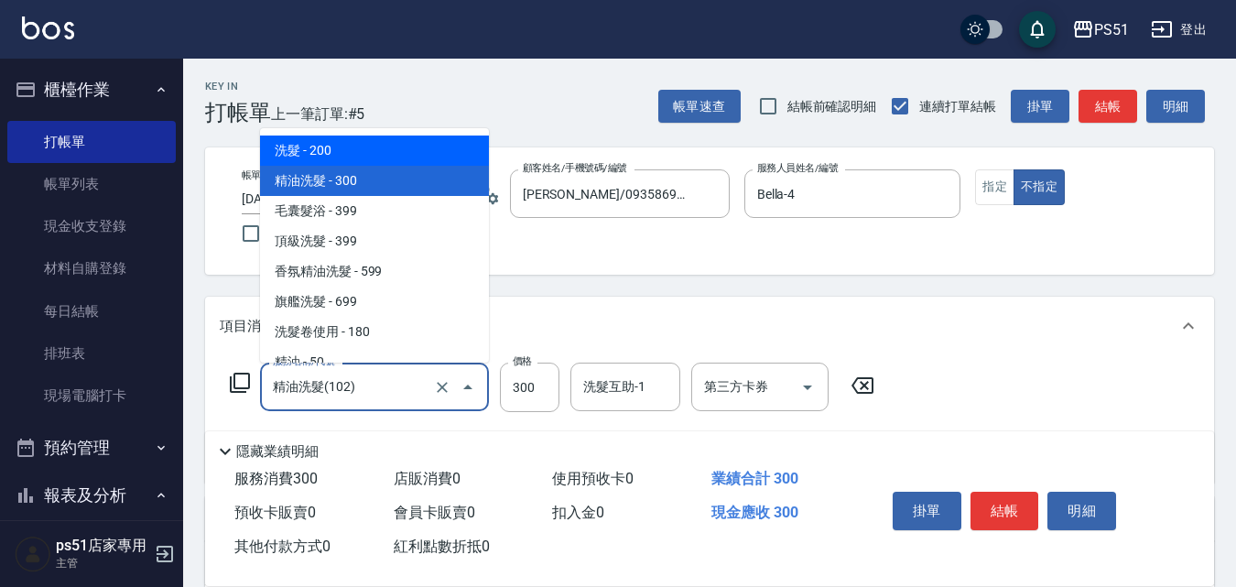
click at [416, 152] on span "洗髮 - 200" at bounding box center [374, 150] width 229 height 30
type input "洗髮(101)"
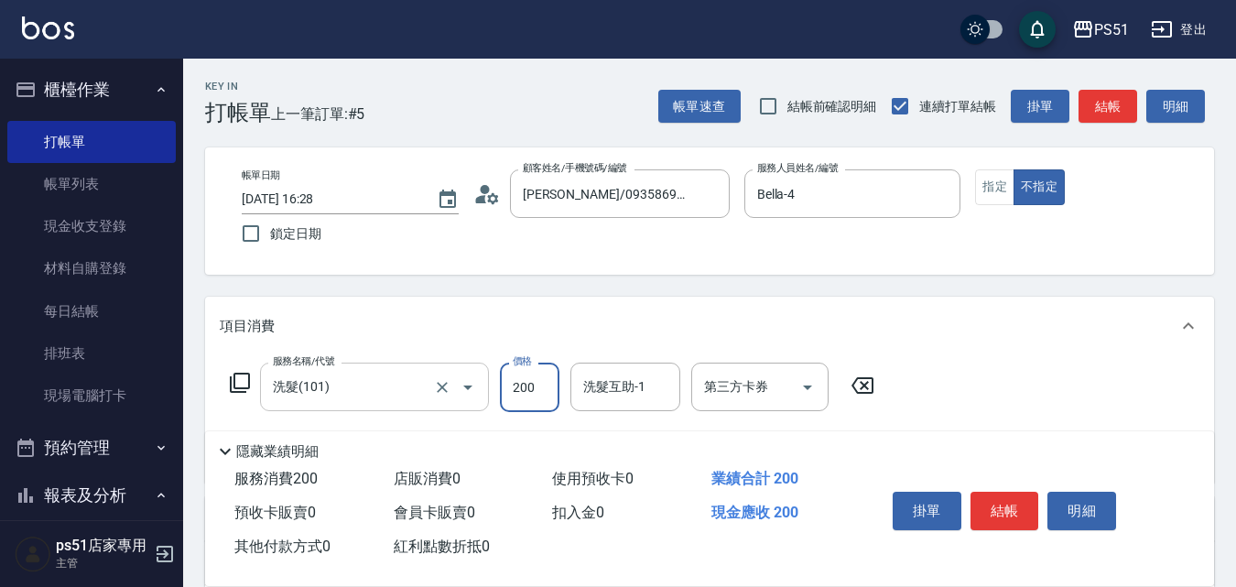
drag, startPoint x: 509, startPoint y: 392, endPoint x: 467, endPoint y: 385, distance: 42.6
click at [509, 392] on input "200" at bounding box center [530, 387] width 60 height 49
type input "300"
click at [985, 189] on button "指定" at bounding box center [994, 187] width 39 height 36
click at [1106, 106] on button "結帳" at bounding box center [1107, 107] width 59 height 34
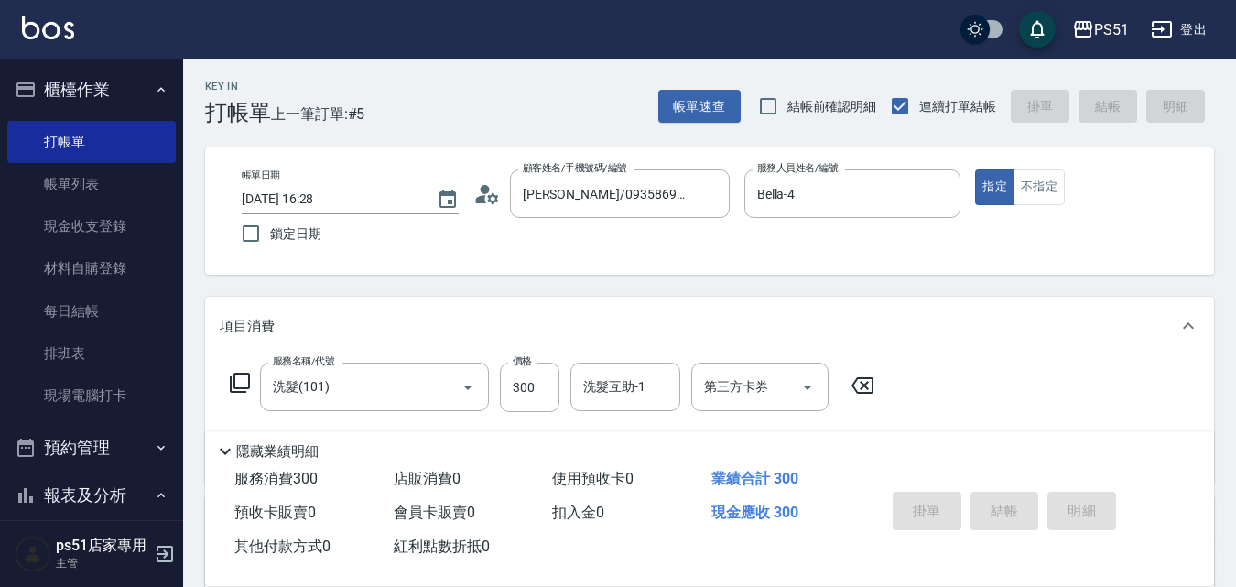
type input "[DATE] 16:37"
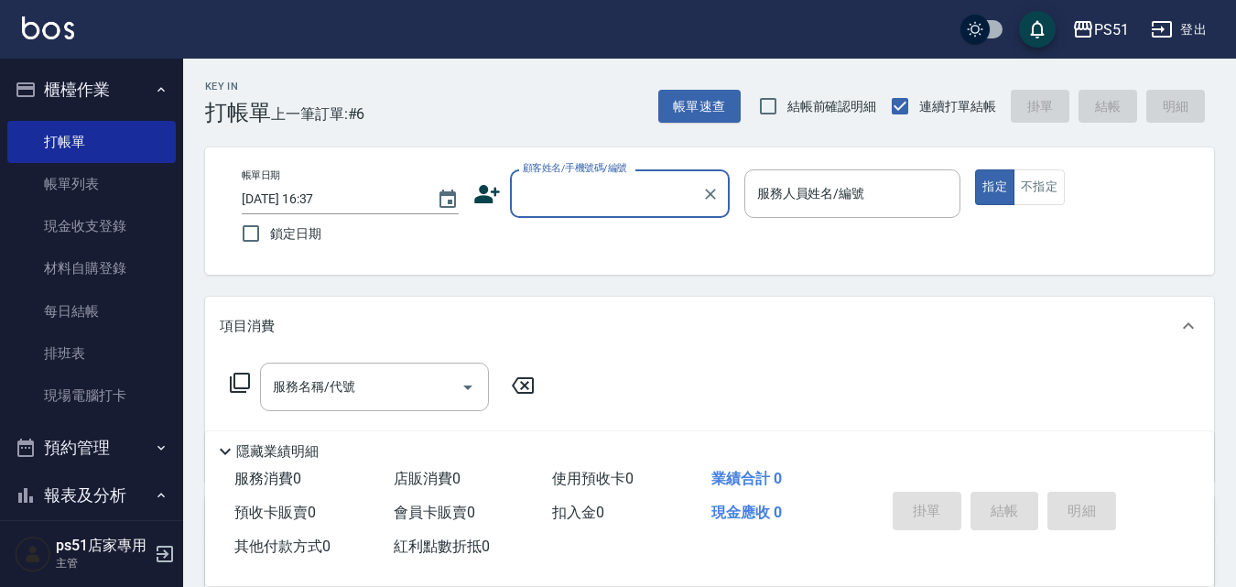
click at [1205, 327] on div "項目消費" at bounding box center [709, 326] width 1009 height 59
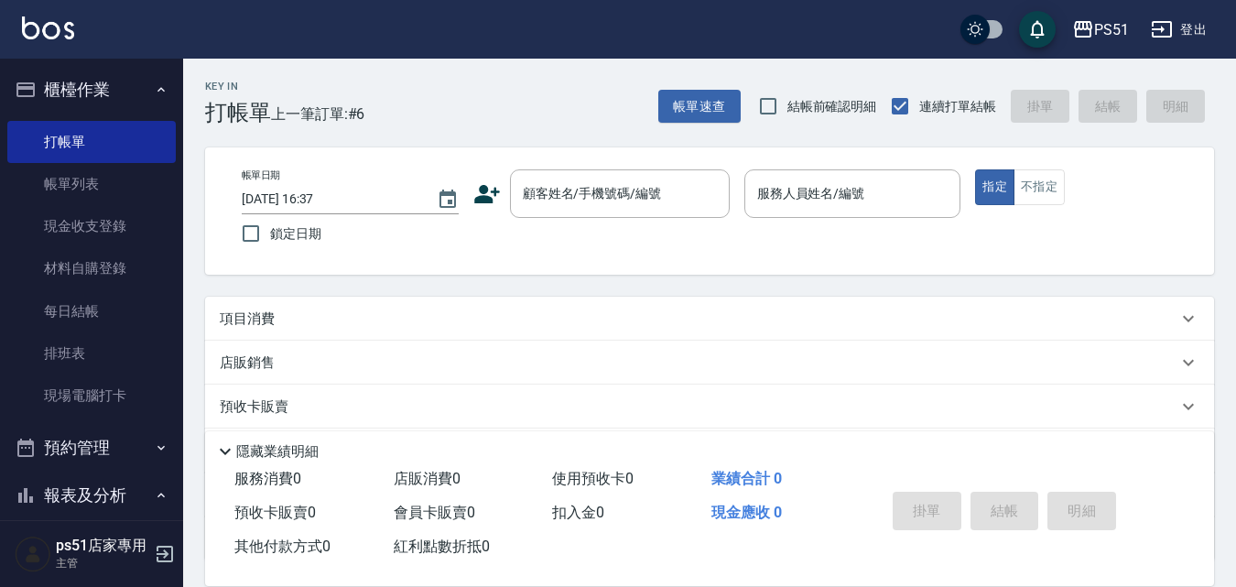
click at [1189, 326] on icon at bounding box center [1188, 319] width 22 height 22
